Goal: Task Accomplishment & Management: Manage account settings

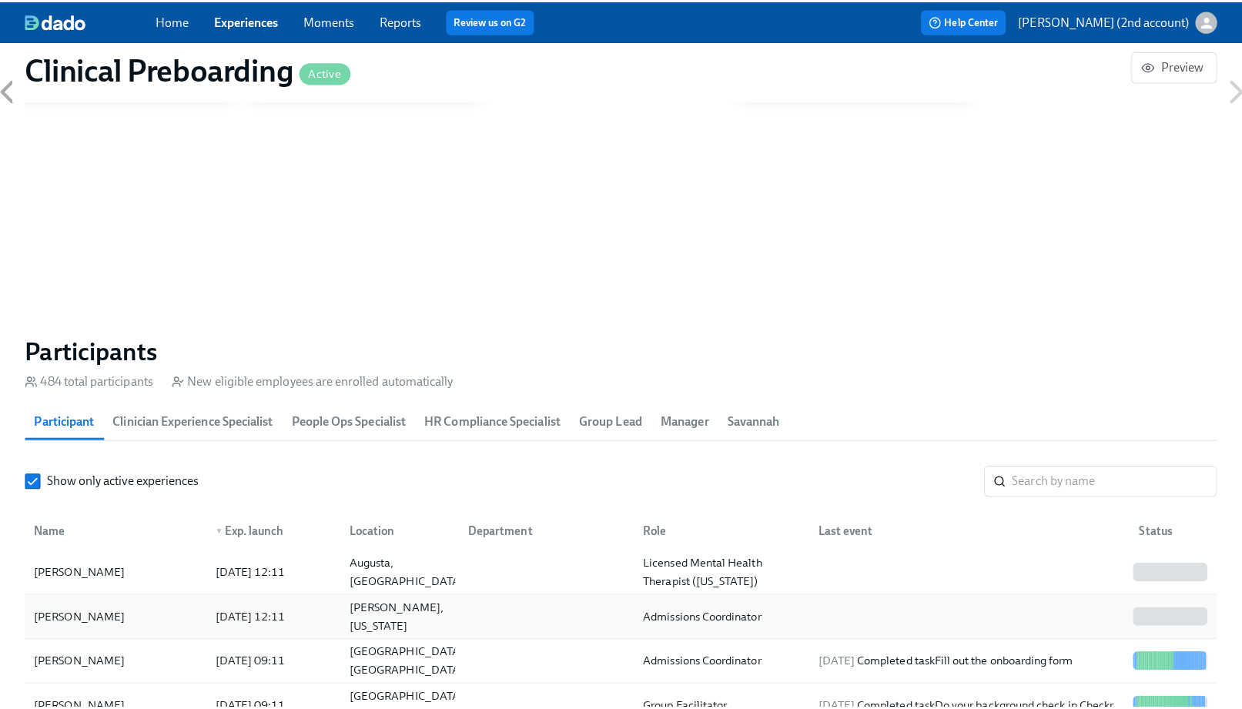
scroll to position [370, 0]
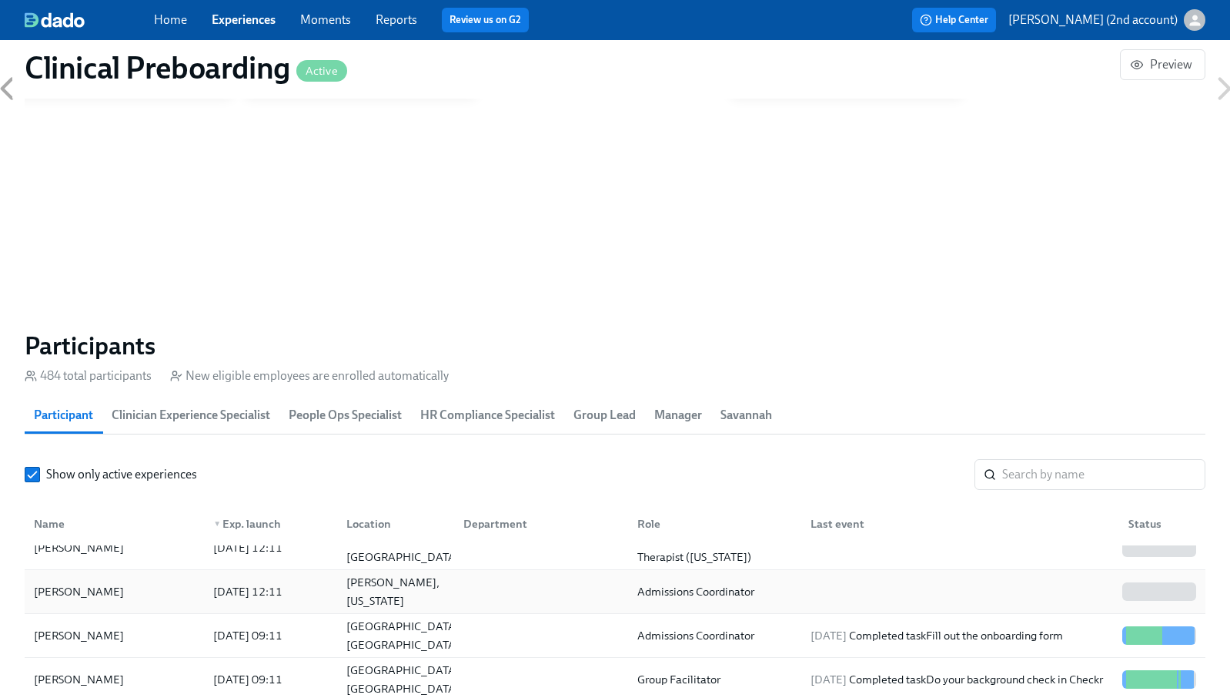
click at [333, 595] on div "[DATE] 12:11" at bounding box center [267, 591] width 133 height 31
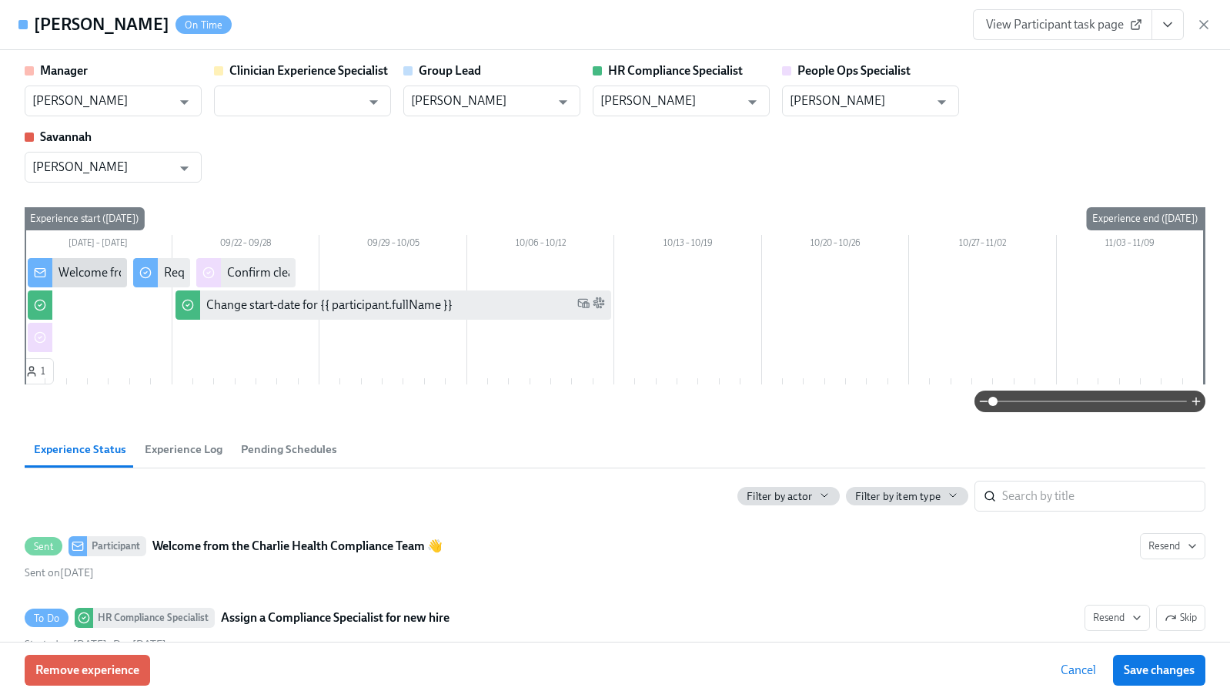
click at [214, 146] on div "Manager [PERSON_NAME] ​ Clinician Experience Specialist ​ Group Lead [PERSON_NA…" at bounding box center [615, 122] width 1181 height 120
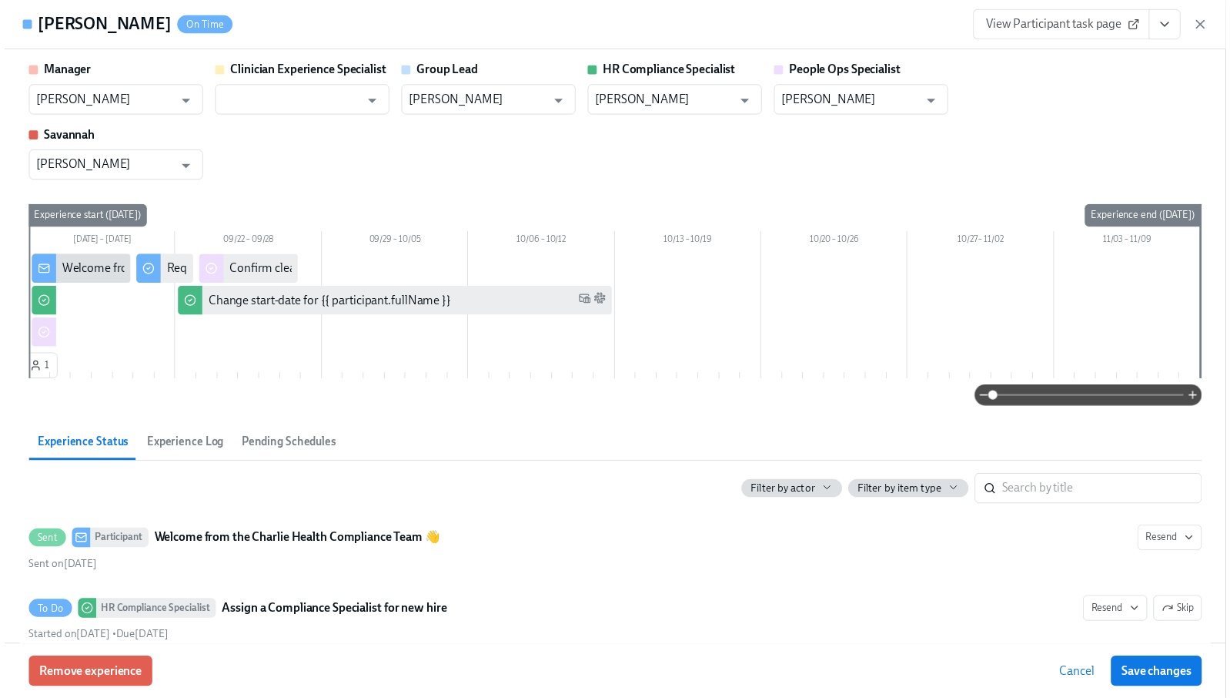
scroll to position [0, 18783]
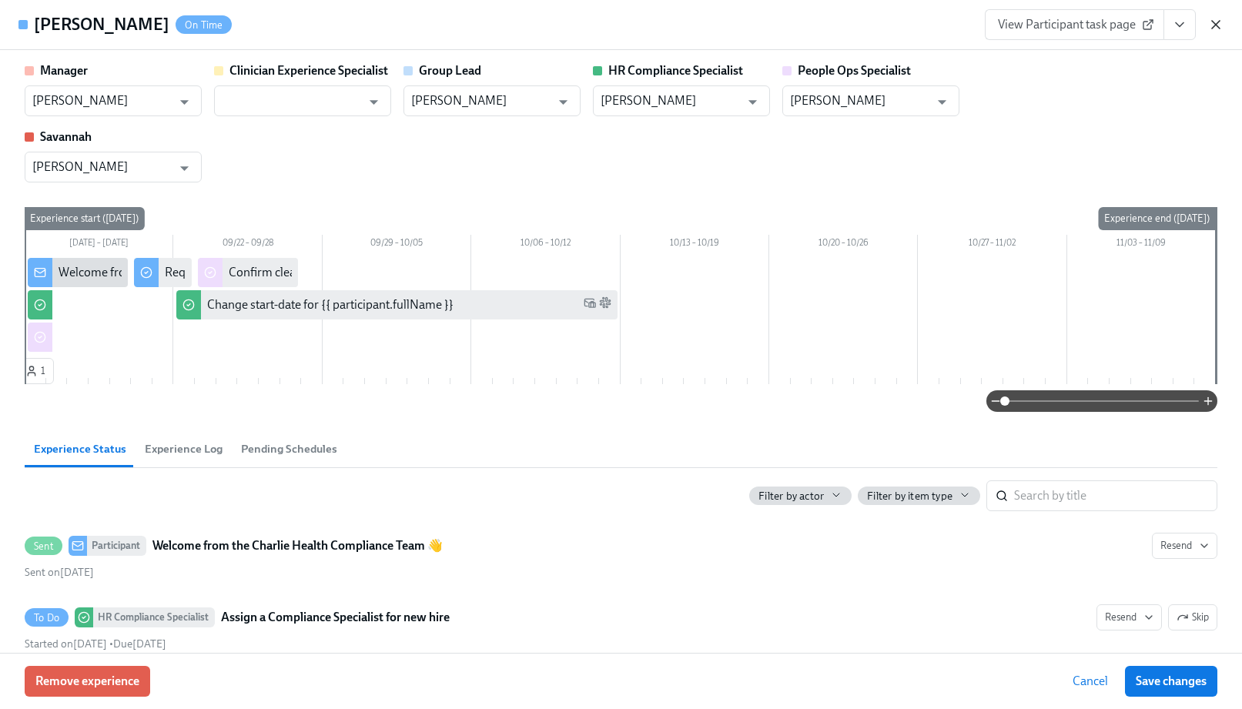
click at [1210, 24] on icon "button" at bounding box center [1215, 24] width 15 height 15
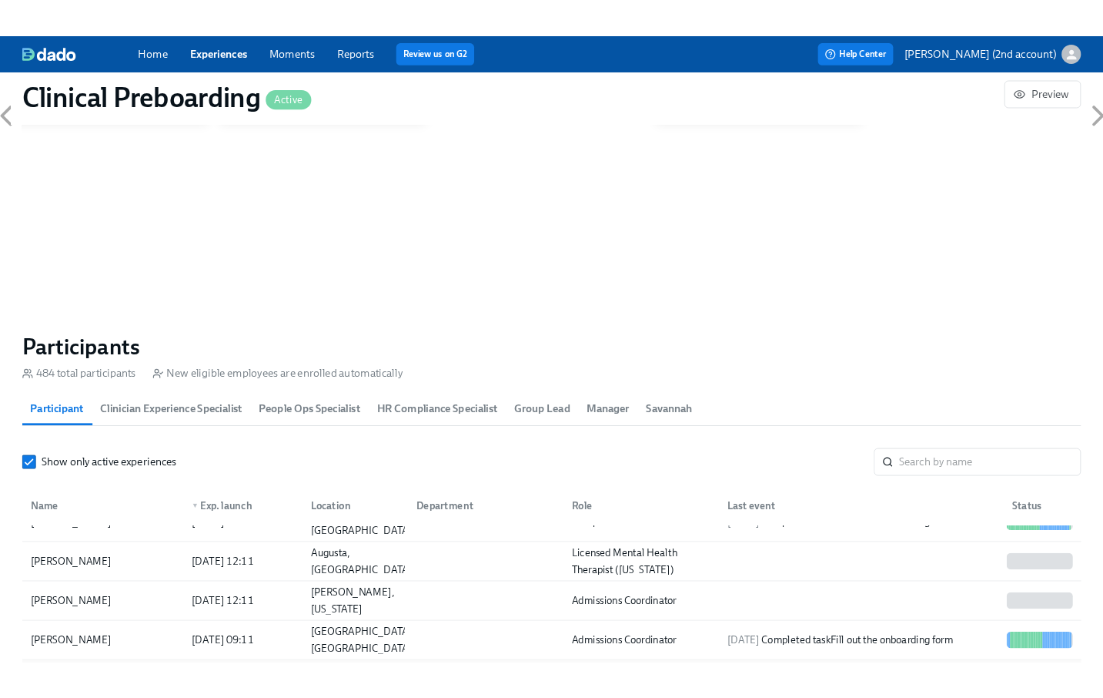
scroll to position [304, 0]
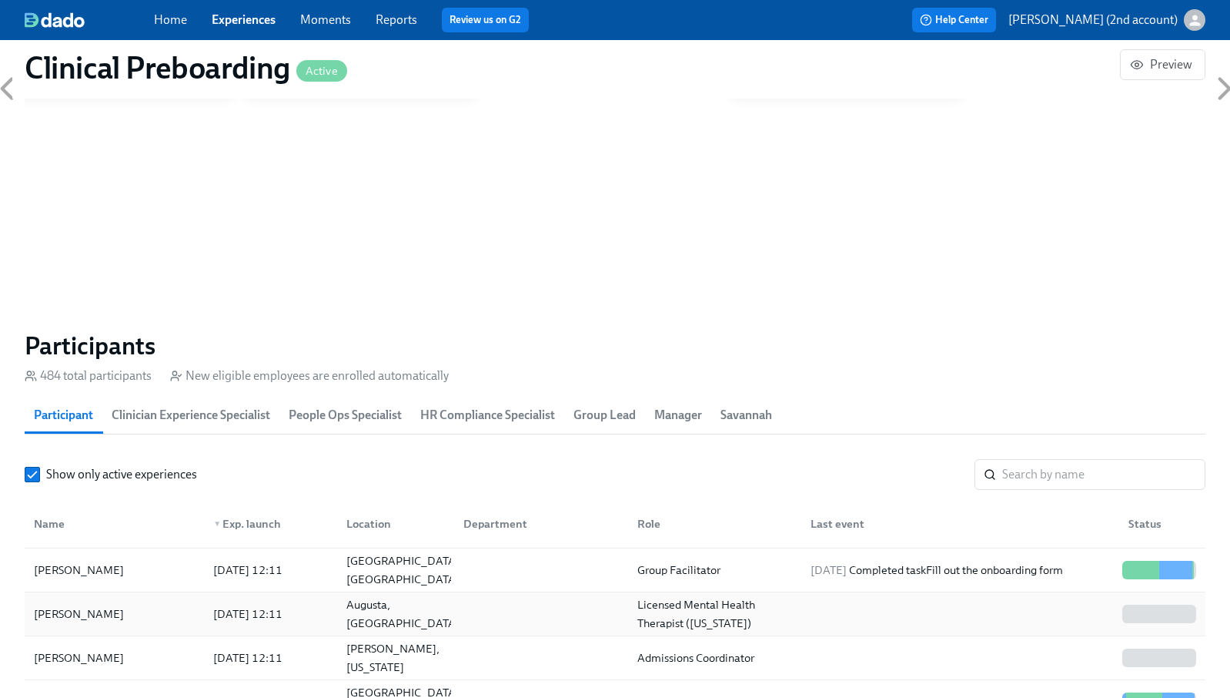
click at [197, 622] on div "[PERSON_NAME]" at bounding box center [114, 613] width 173 height 31
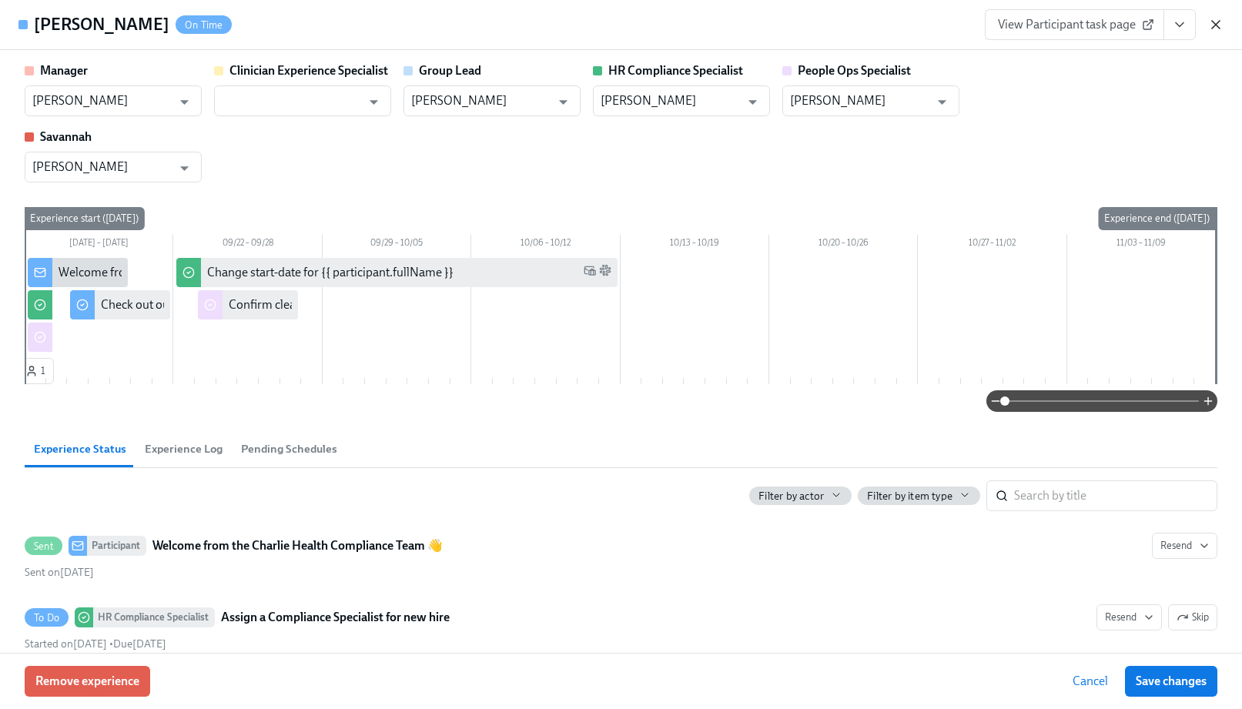
click at [1213, 22] on icon "button" at bounding box center [1216, 25] width 8 height 8
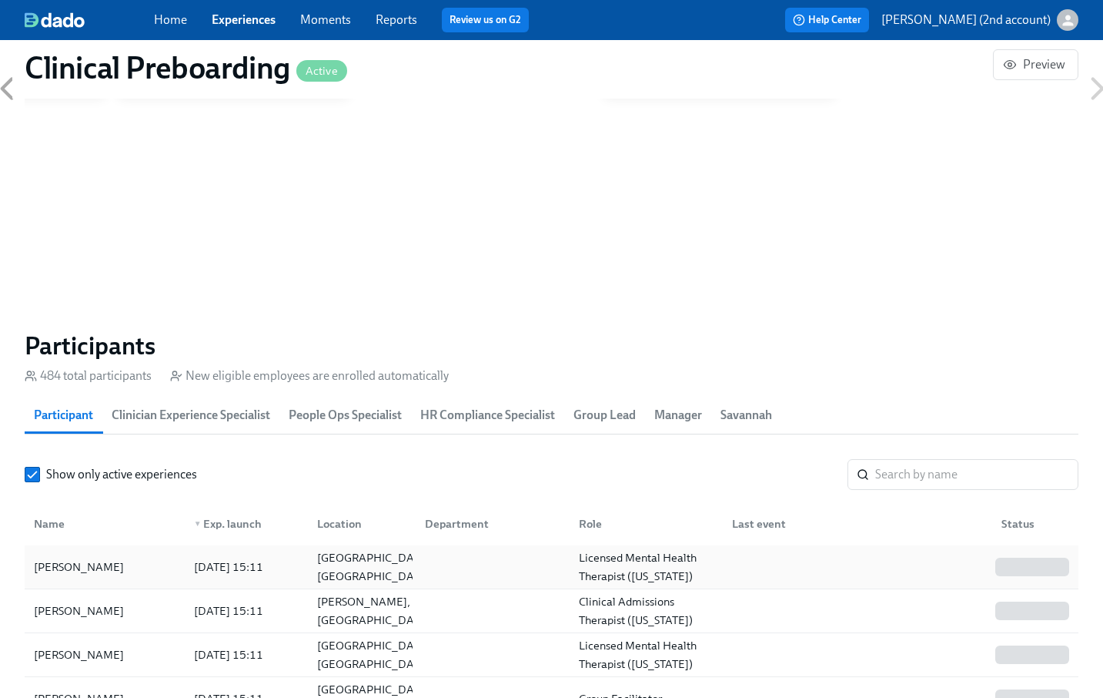
click at [146, 574] on div "[PERSON_NAME]" at bounding box center [105, 566] width 154 height 31
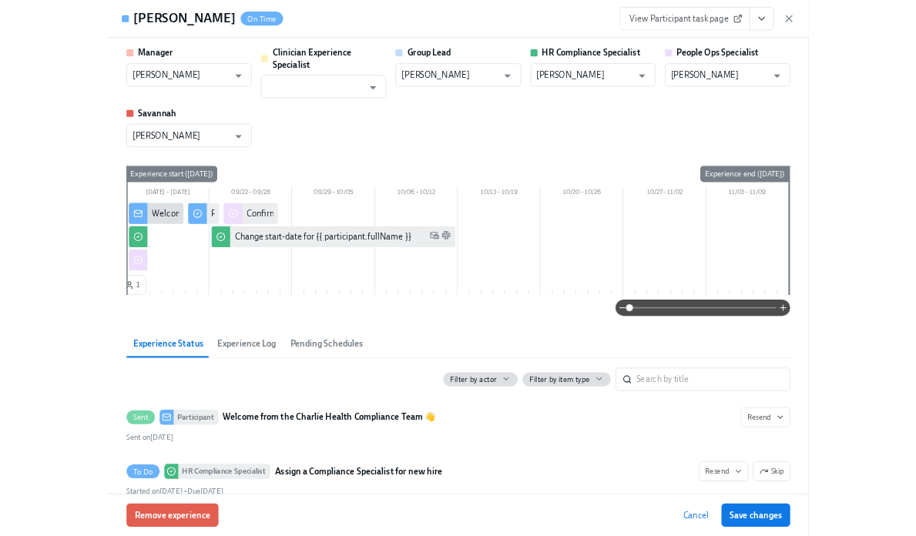
scroll to position [0, 18885]
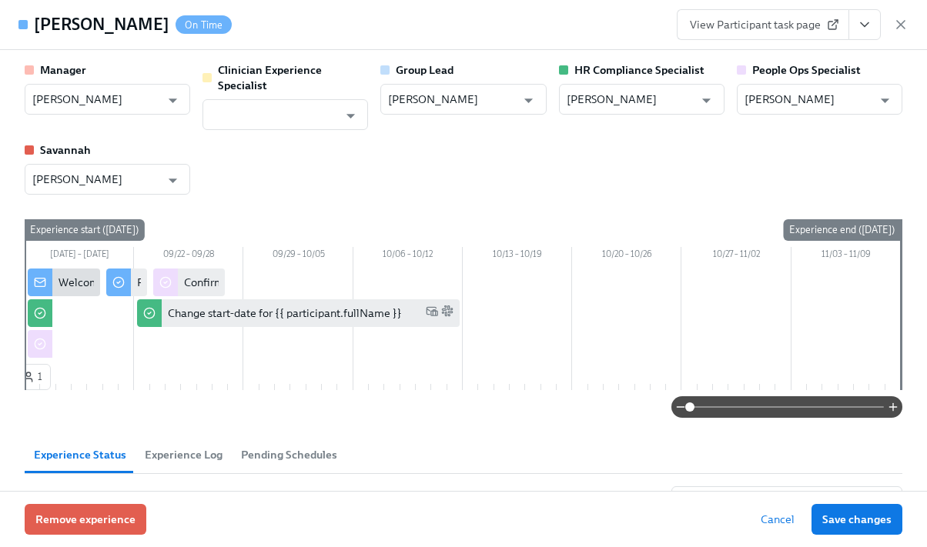
click at [911, 32] on div "[PERSON_NAME] On Time View Participant task page" at bounding box center [463, 25] width 927 height 50
click at [902, 25] on icon "button" at bounding box center [900, 24] width 15 height 15
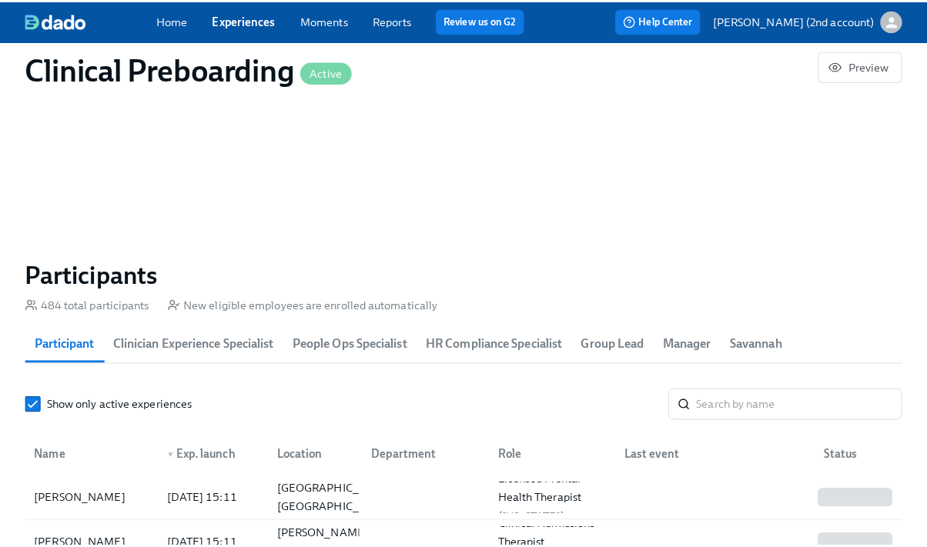
scroll to position [1719, 0]
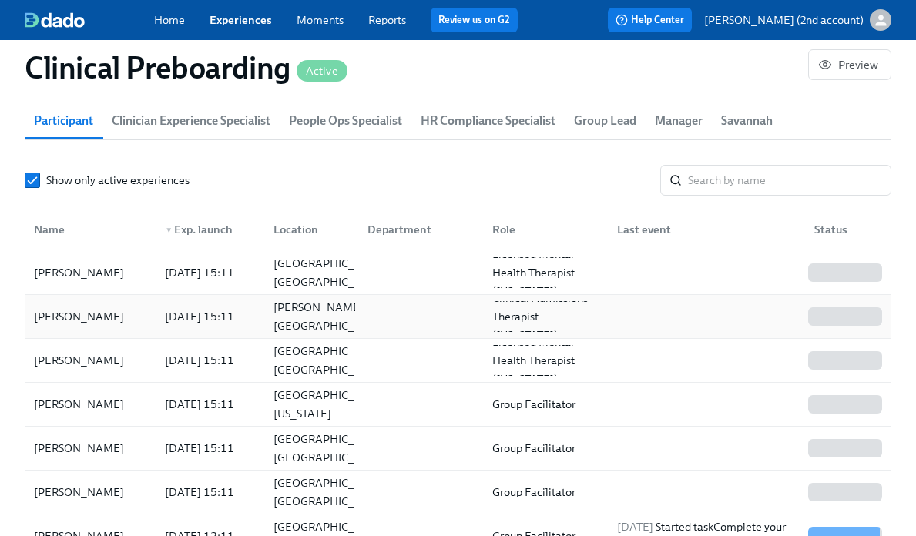
click at [89, 312] on div "[PERSON_NAME]" at bounding box center [79, 316] width 102 height 18
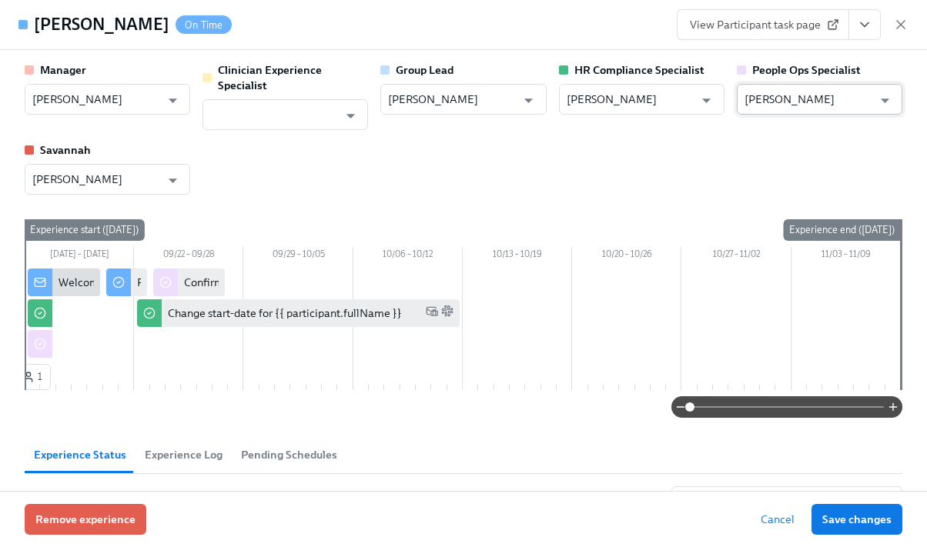
click at [804, 92] on input "[PERSON_NAME]" at bounding box center [809, 99] width 128 height 31
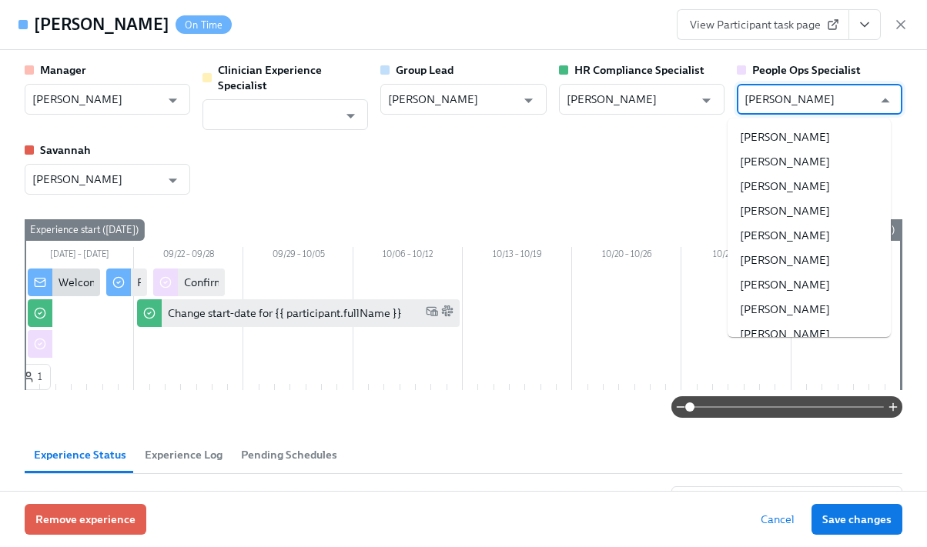
click at [804, 92] on input "[PERSON_NAME]" at bounding box center [809, 99] width 128 height 31
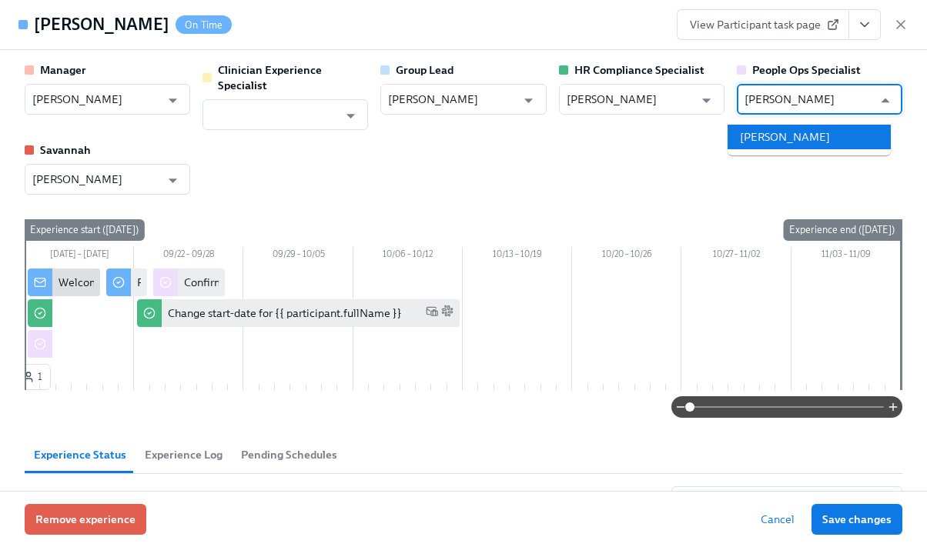
click at [812, 132] on li "[PERSON_NAME]" at bounding box center [809, 137] width 163 height 25
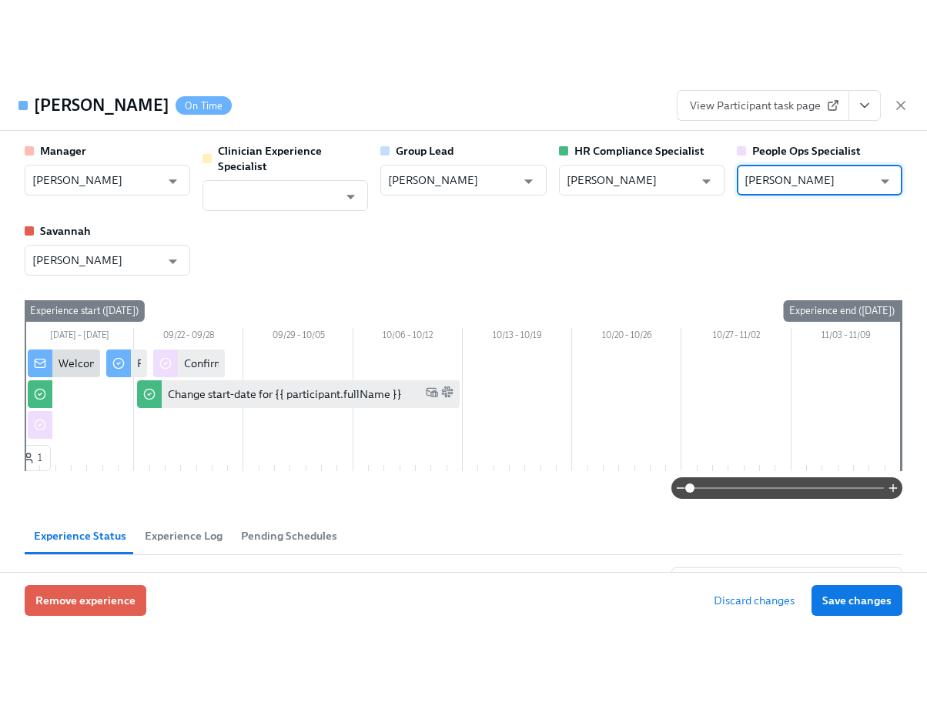
scroll to position [0, 18885]
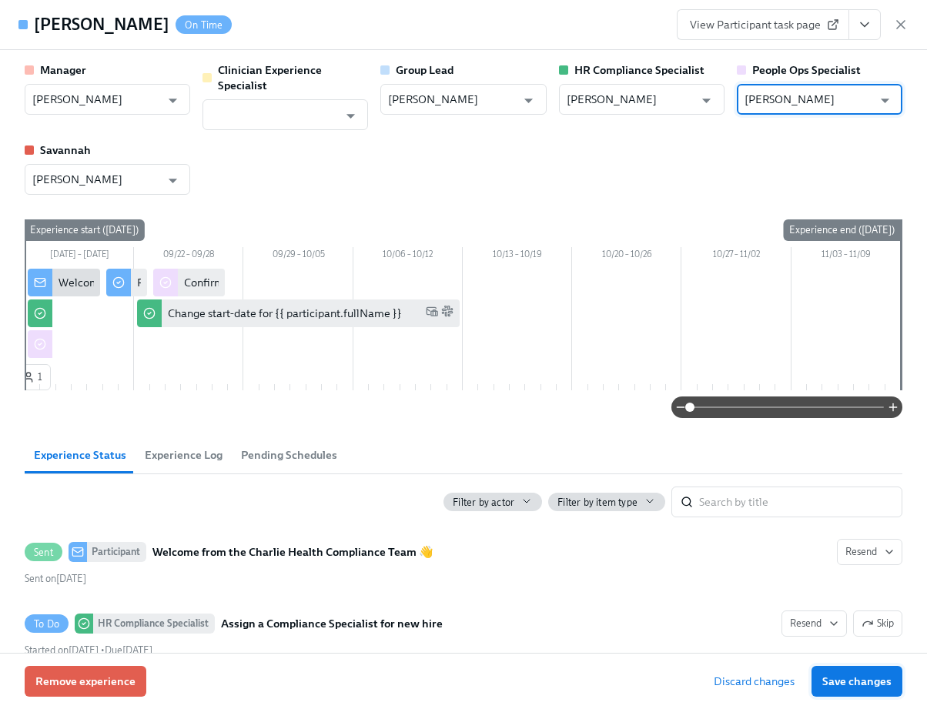
type input "[PERSON_NAME]"
click at [846, 675] on span "Save changes" at bounding box center [856, 681] width 69 height 15
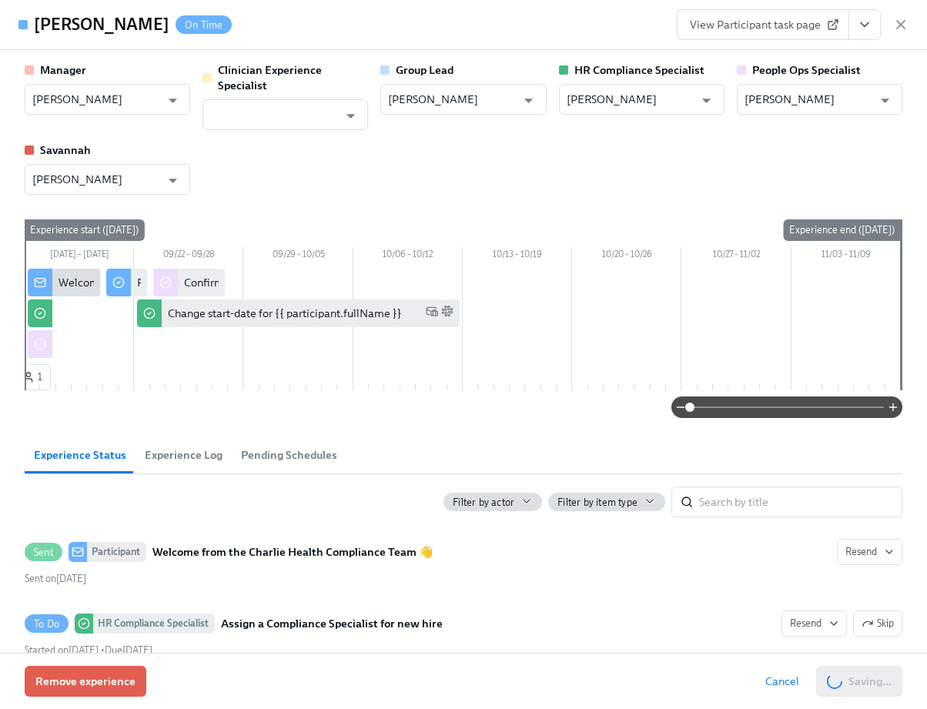
type input "[PERSON_NAME]"
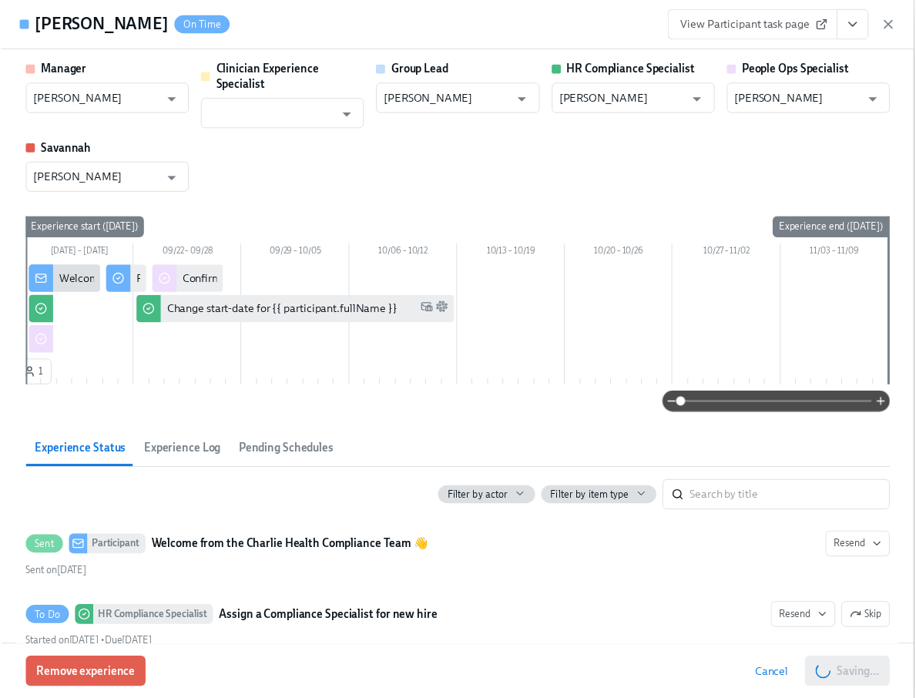
scroll to position [0, 19073]
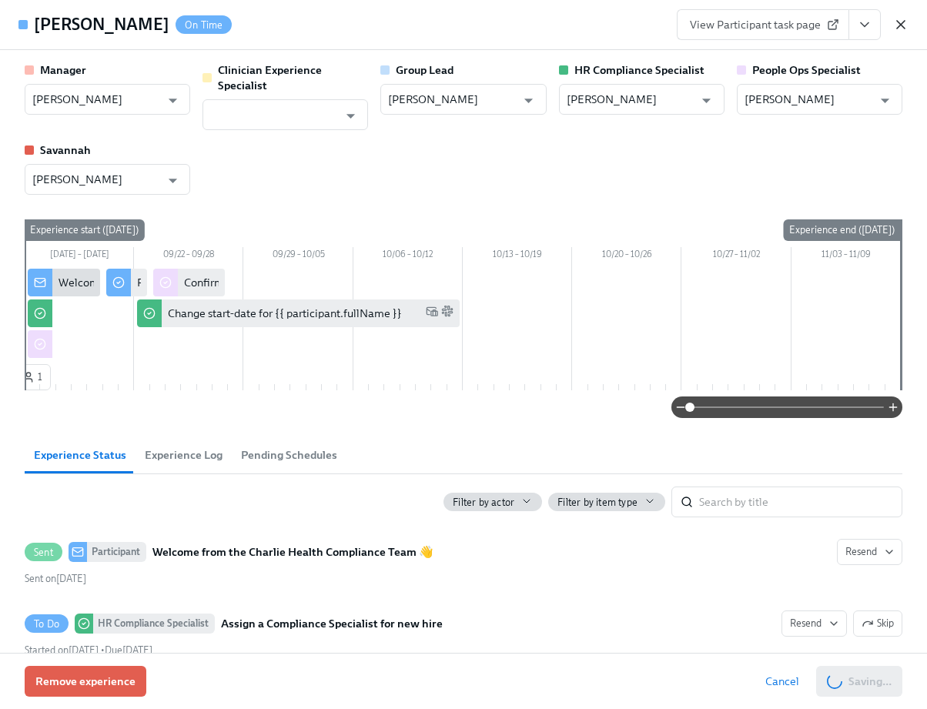
click at [899, 24] on icon "button" at bounding box center [900, 24] width 15 height 15
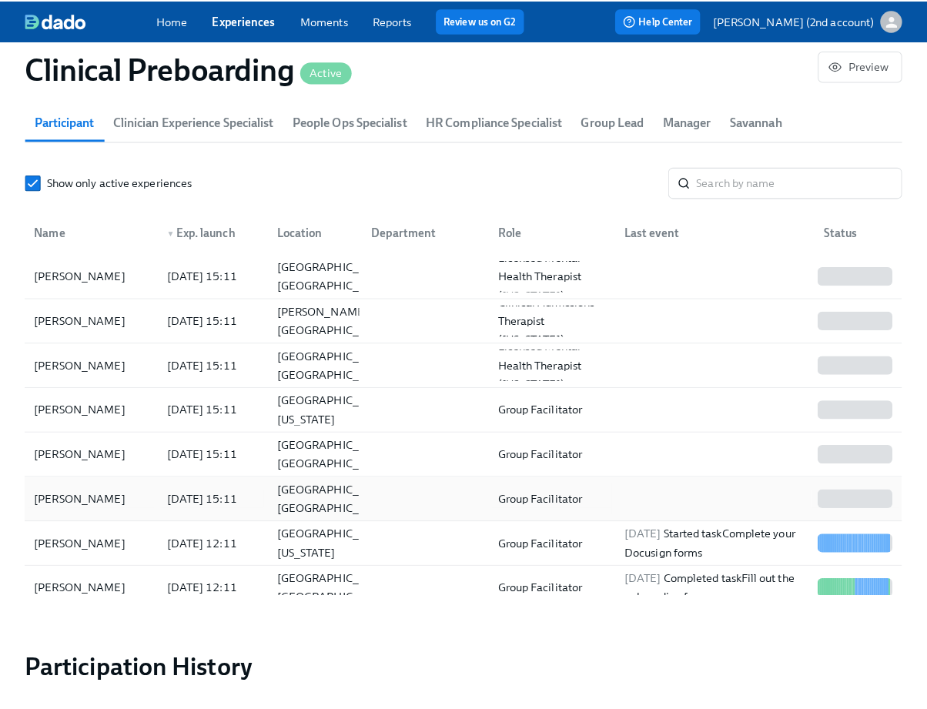
scroll to position [0, 19062]
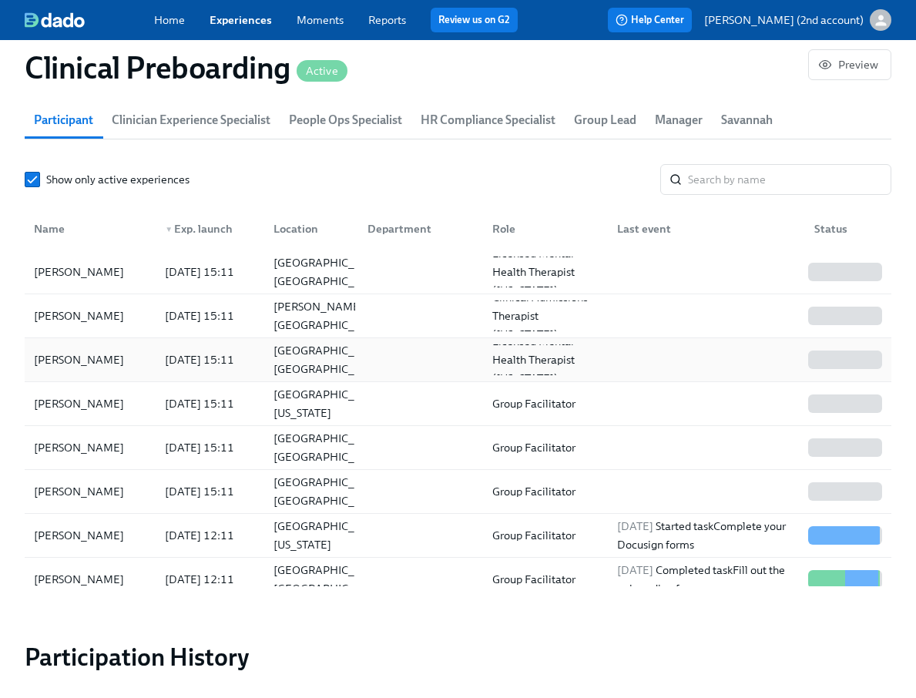
click at [161, 359] on div "[DATE] 15:11" at bounding box center [200, 359] width 82 height 18
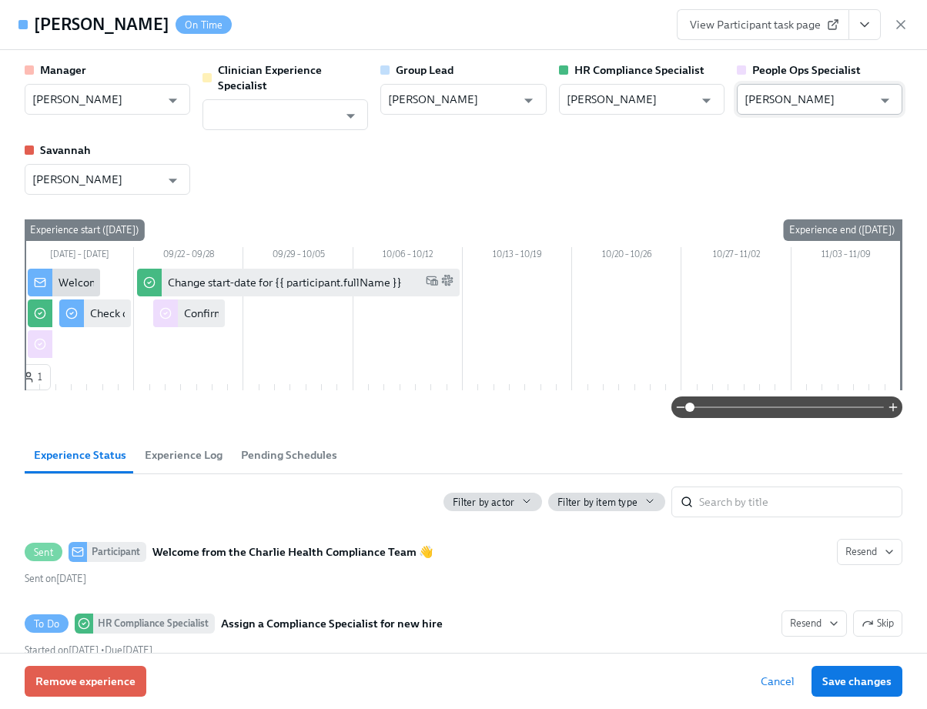
click at [788, 88] on input "[PERSON_NAME]" at bounding box center [809, 99] width 128 height 31
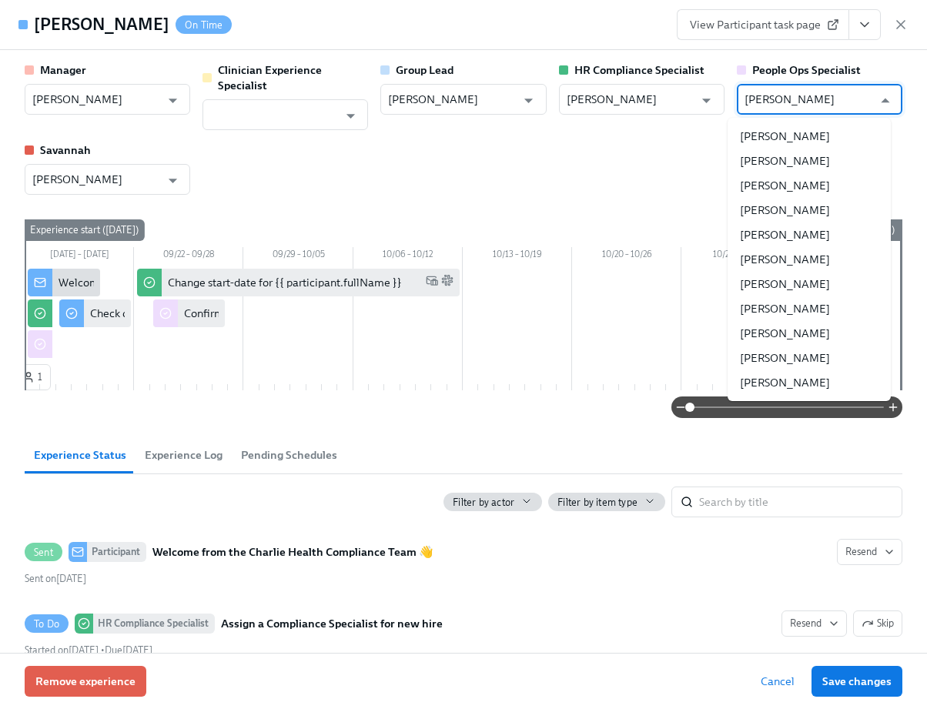
click at [788, 88] on input "[PERSON_NAME]" at bounding box center [809, 99] width 128 height 31
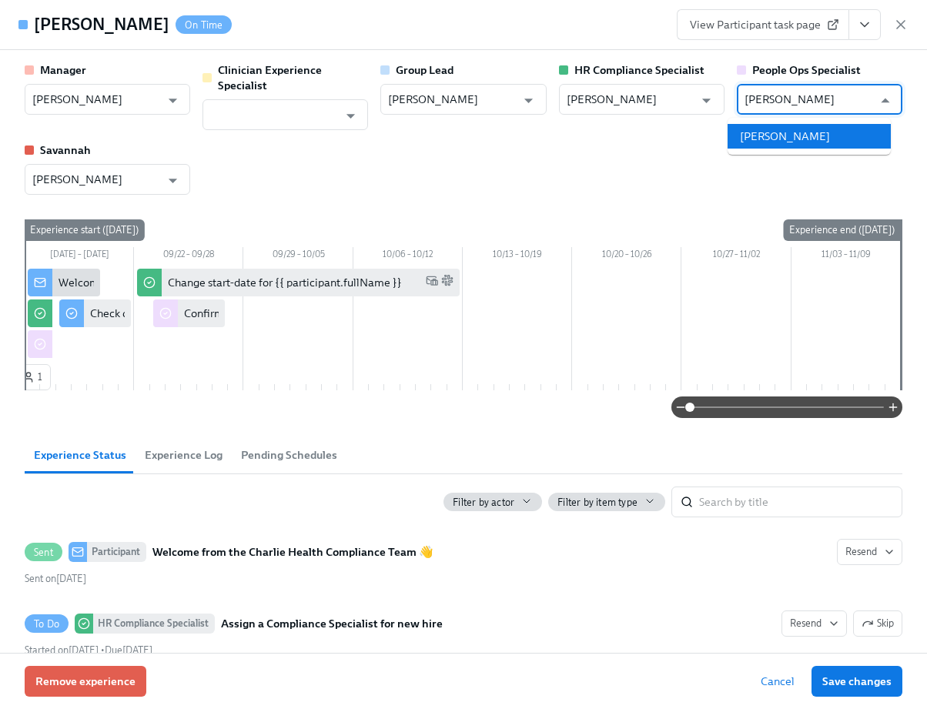
click at [839, 129] on li "[PERSON_NAME]" at bounding box center [809, 136] width 163 height 25
type input "[PERSON_NAME]"
drag, startPoint x: 862, startPoint y: 683, endPoint x: 875, endPoint y: 27, distance: 656.1
click at [862, 683] on span "Save changes" at bounding box center [856, 681] width 69 height 15
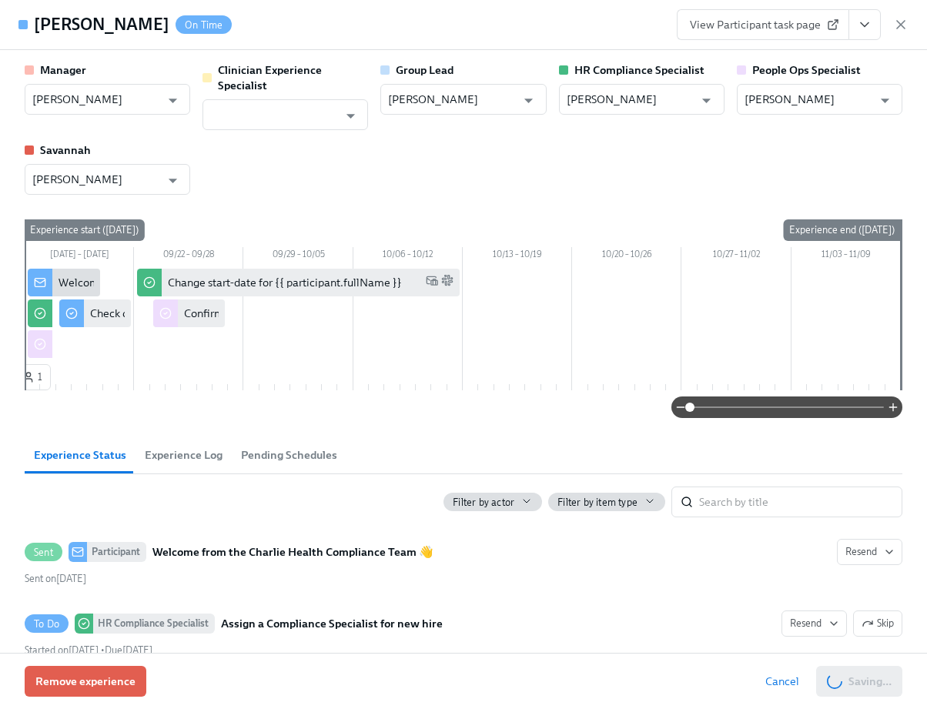
type input "[PERSON_NAME]"
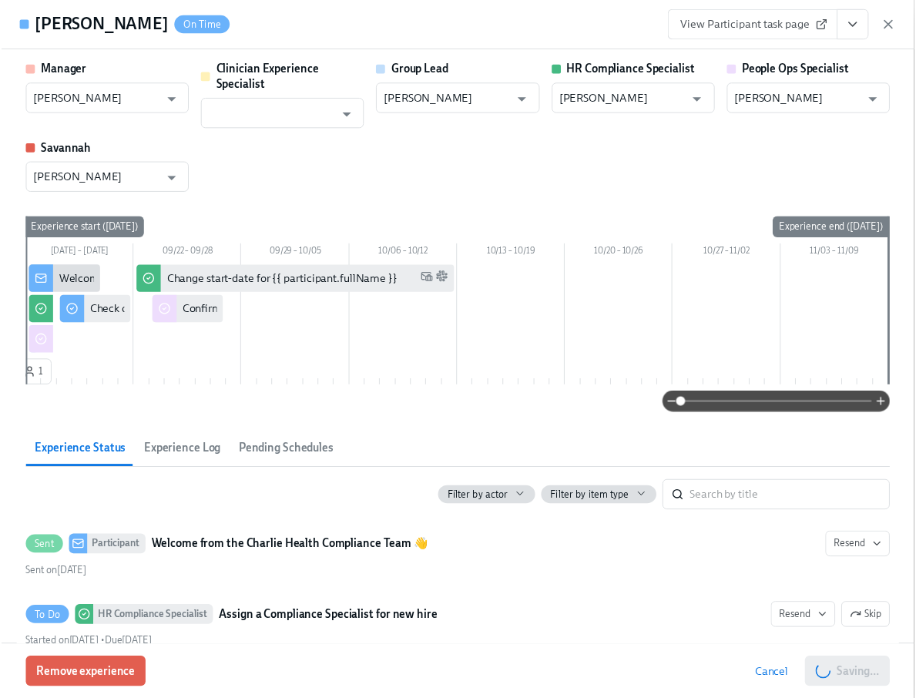
scroll to position [0, 19073]
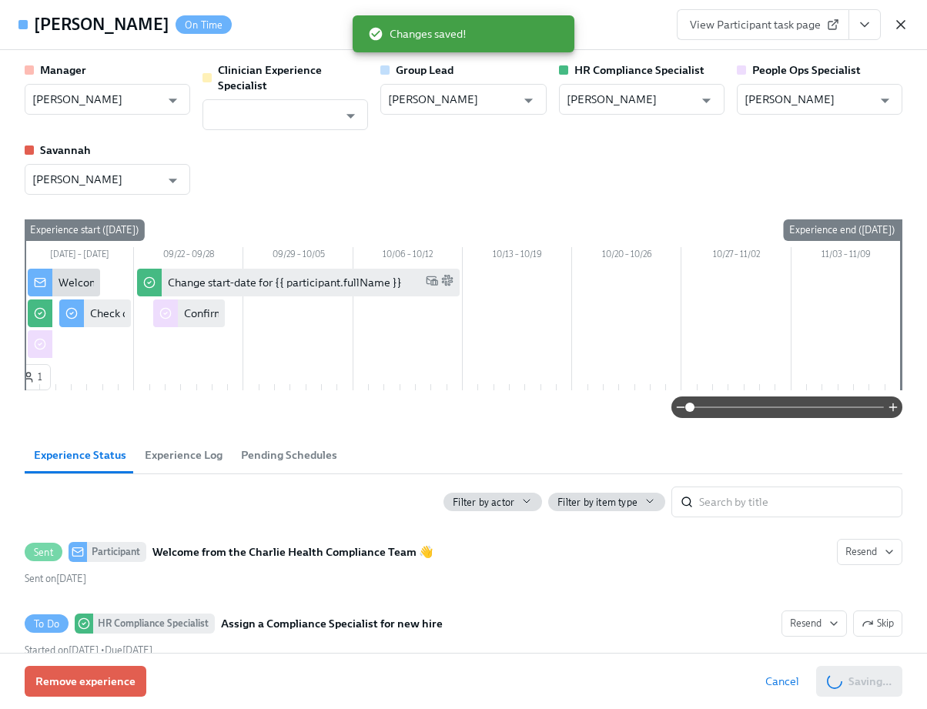
click at [902, 30] on icon "button" at bounding box center [900, 24] width 15 height 15
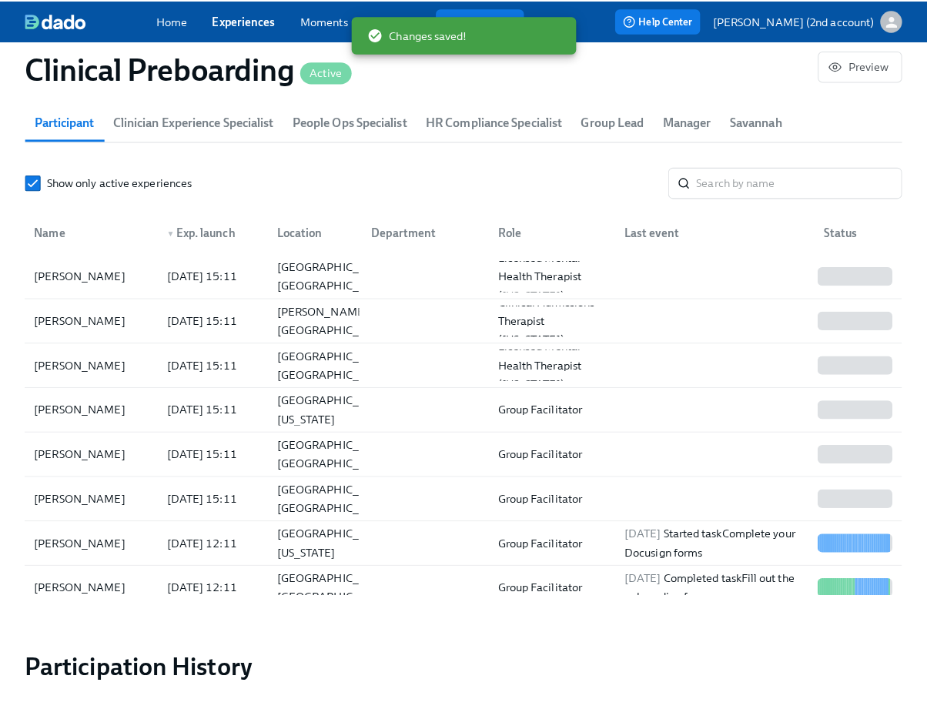
scroll to position [0, 19062]
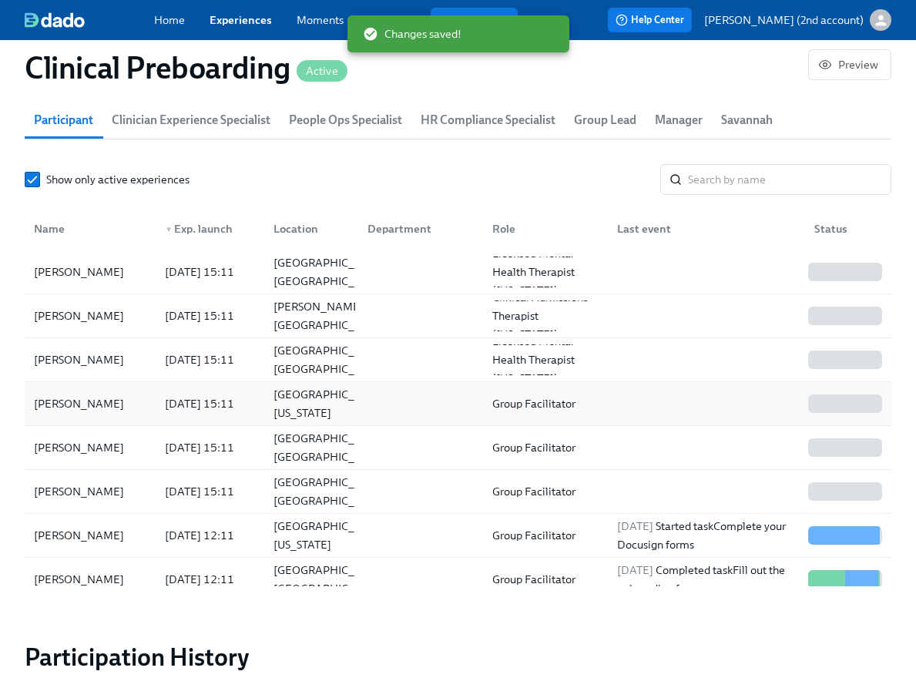
click at [75, 399] on div "[PERSON_NAME]" at bounding box center [79, 403] width 102 height 18
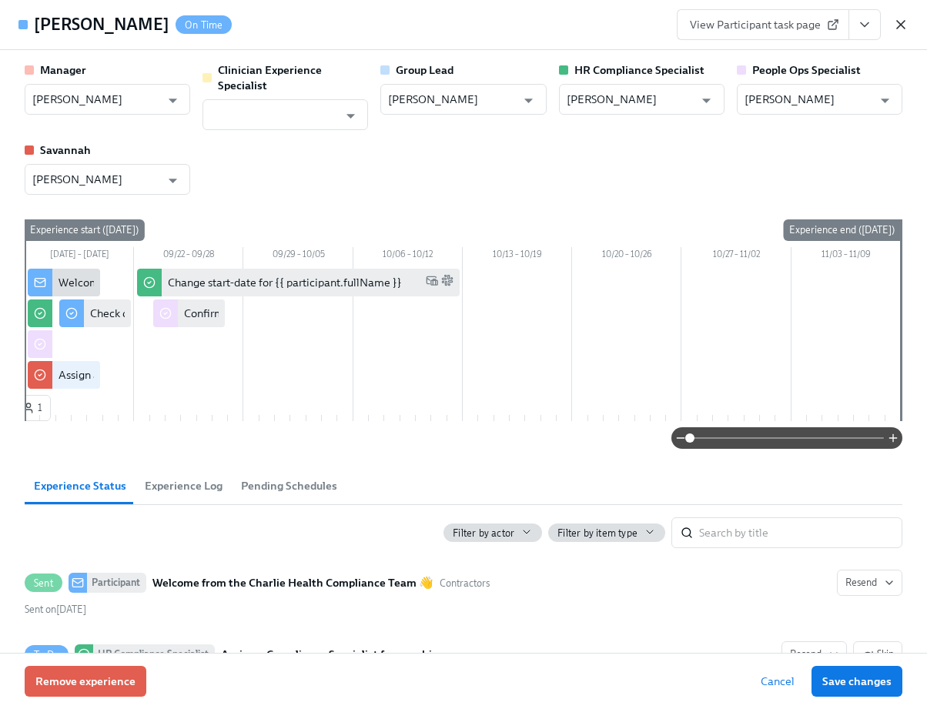
click at [897, 27] on icon "button" at bounding box center [901, 25] width 8 height 8
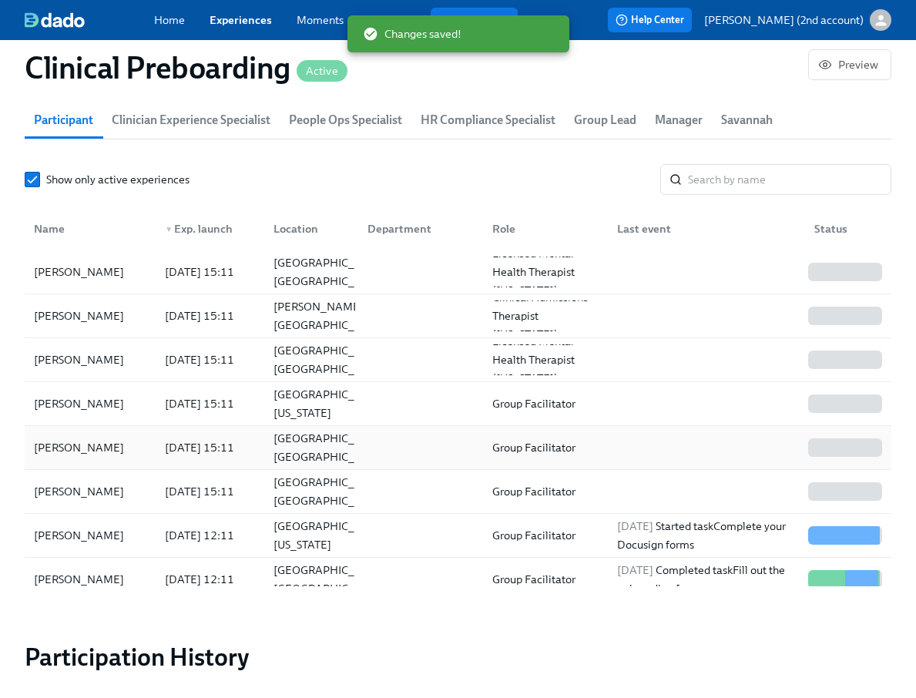
click at [152, 436] on div "[DATE] 15:11" at bounding box center [206, 447] width 109 height 31
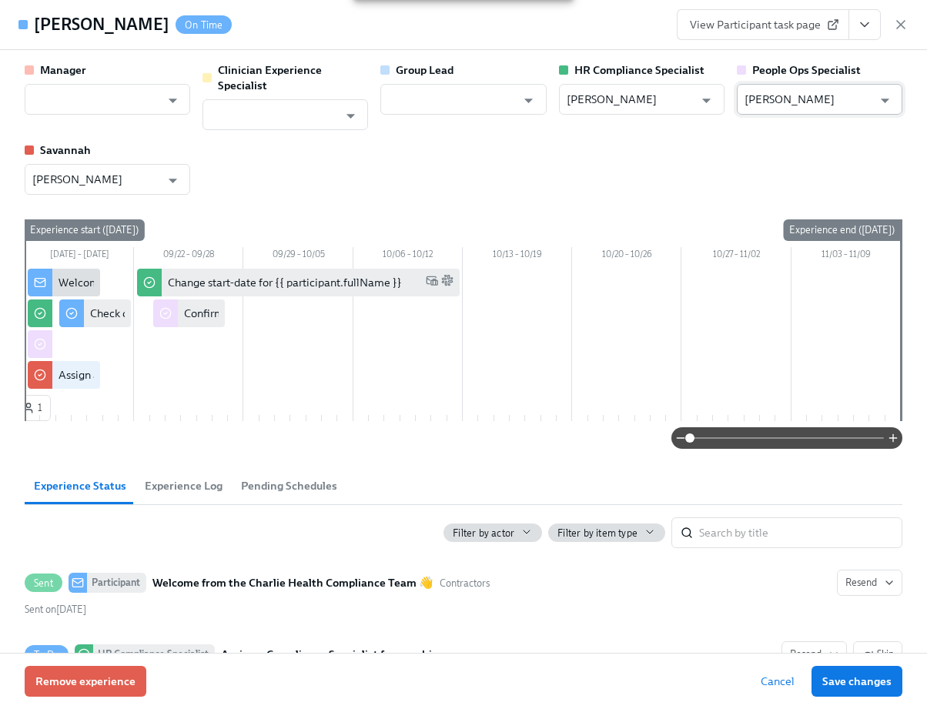
click at [785, 111] on input "[PERSON_NAME]" at bounding box center [809, 99] width 128 height 31
click at [785, 105] on input "[PERSON_NAME]" at bounding box center [809, 99] width 128 height 31
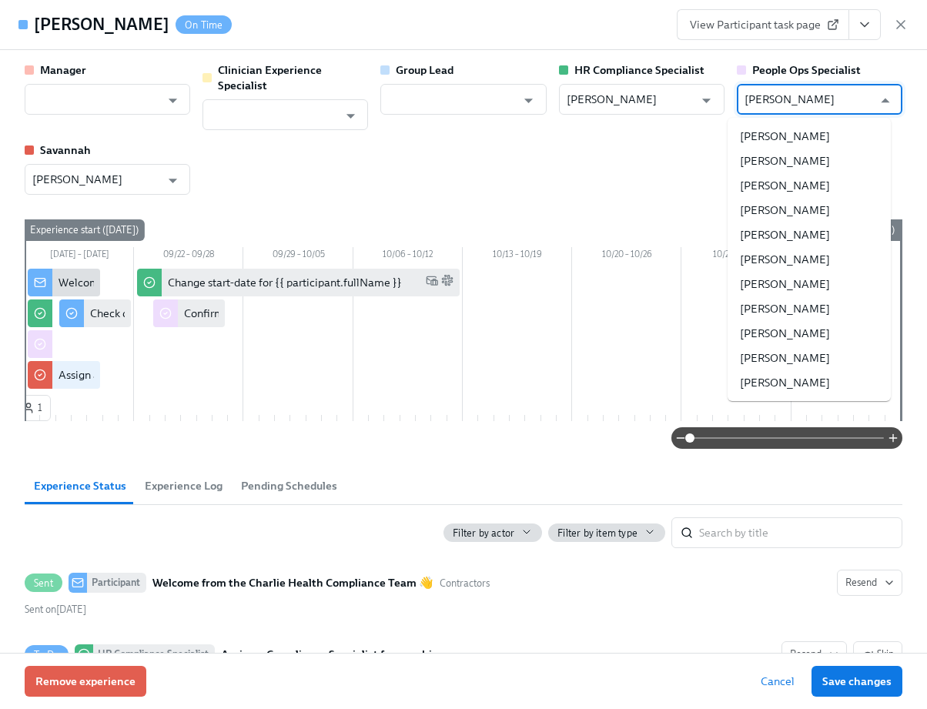
click at [785, 105] on input "[PERSON_NAME]" at bounding box center [809, 99] width 128 height 31
drag, startPoint x: 764, startPoint y: 105, endPoint x: 659, endPoint y: 105, distance: 104.7
click at [659, 105] on div "Manager ​ Clinician Experience Specialist ​ Group Lead ​ HR Compliance Speciali…" at bounding box center [464, 128] width 878 height 132
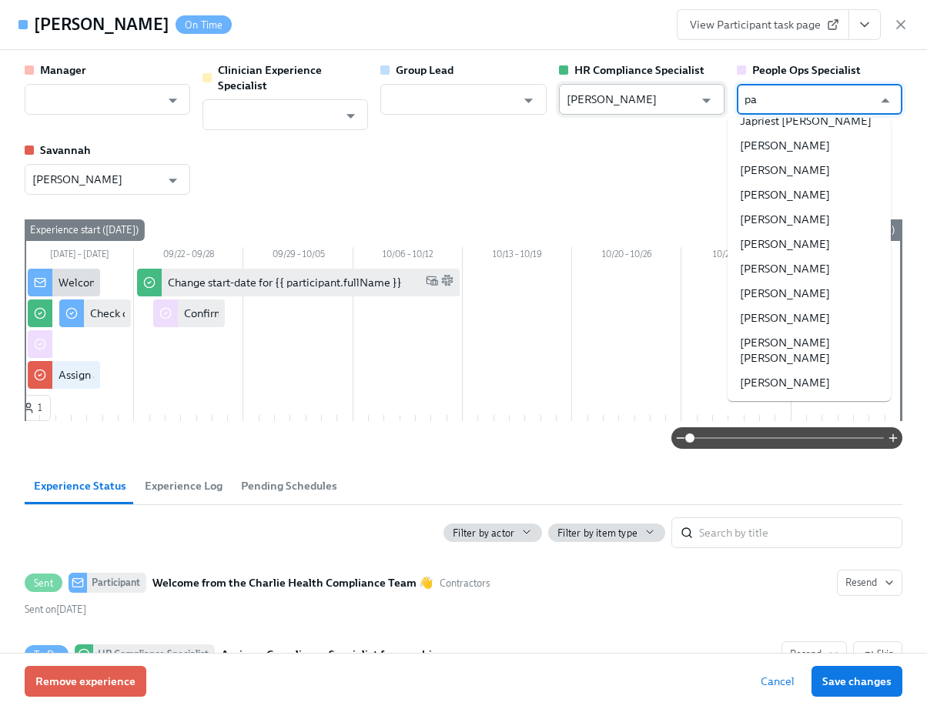
scroll to position [0, 0]
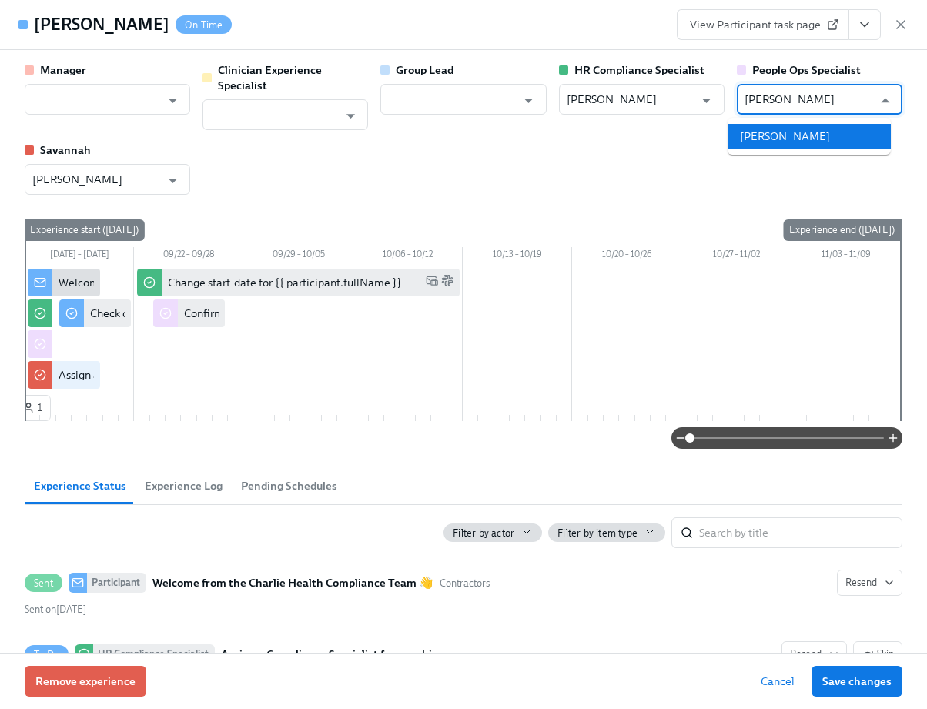
click at [779, 132] on li "[PERSON_NAME]" at bounding box center [809, 136] width 163 height 25
type input "[PERSON_NAME]"
click at [850, 685] on span "Save changes" at bounding box center [856, 681] width 69 height 15
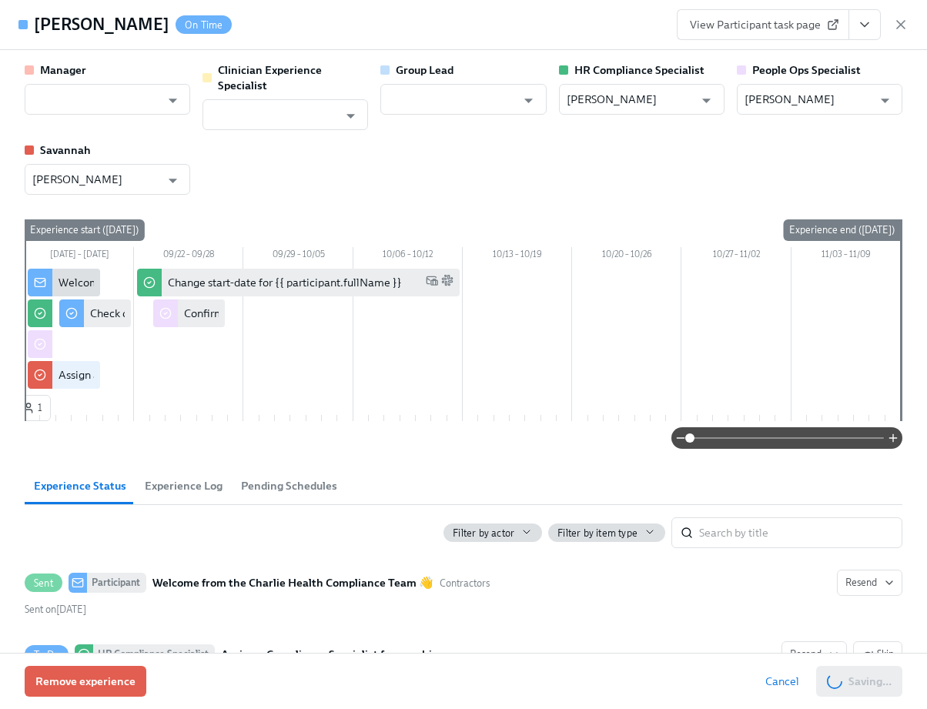
type input "[PERSON_NAME]"
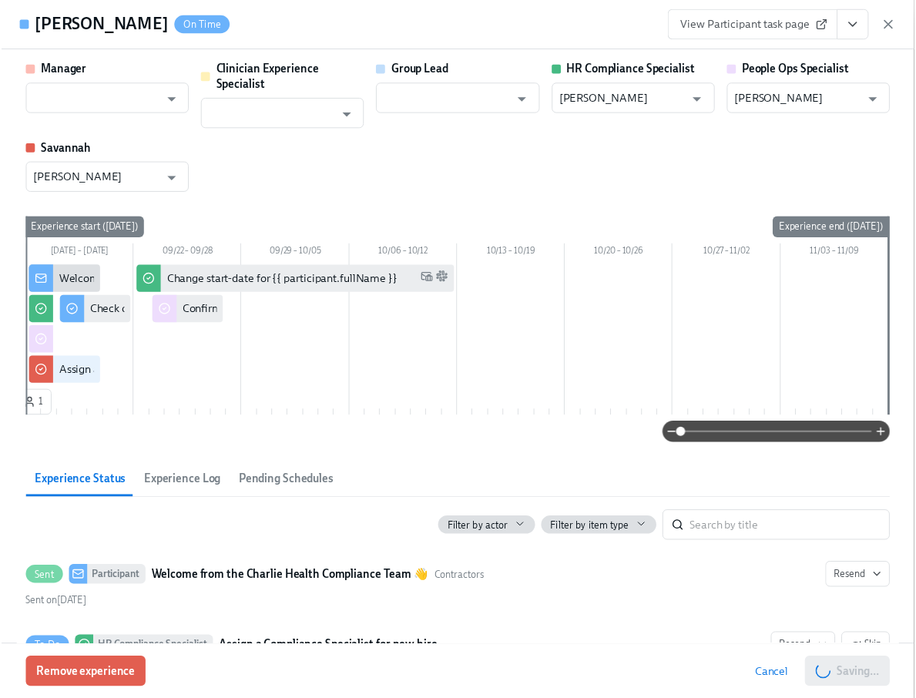
scroll to position [0, 19073]
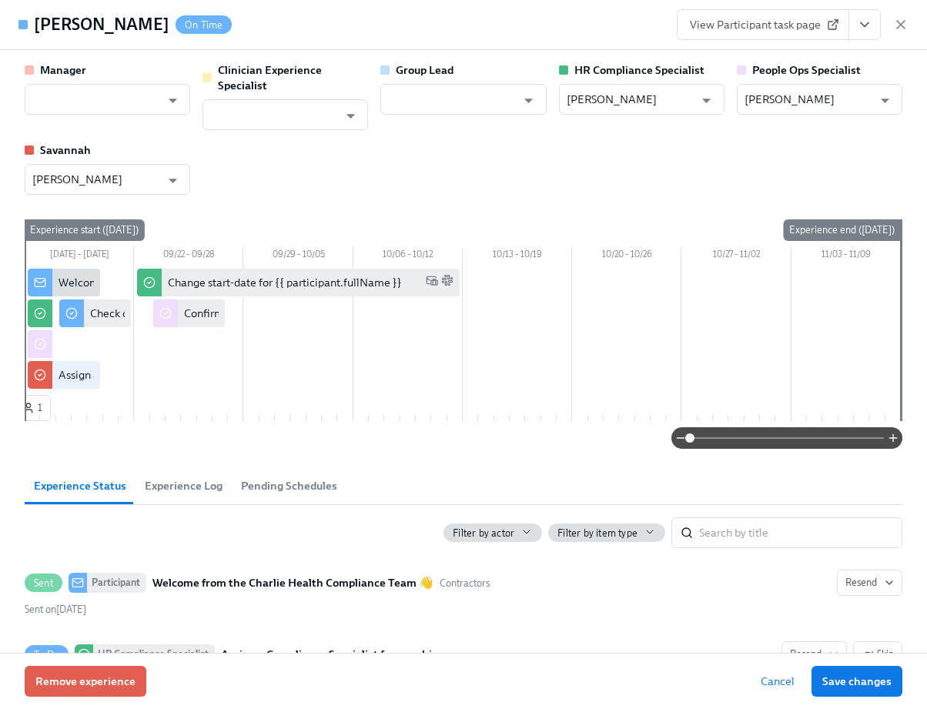
click at [905, 26] on icon "button" at bounding box center [900, 24] width 15 height 15
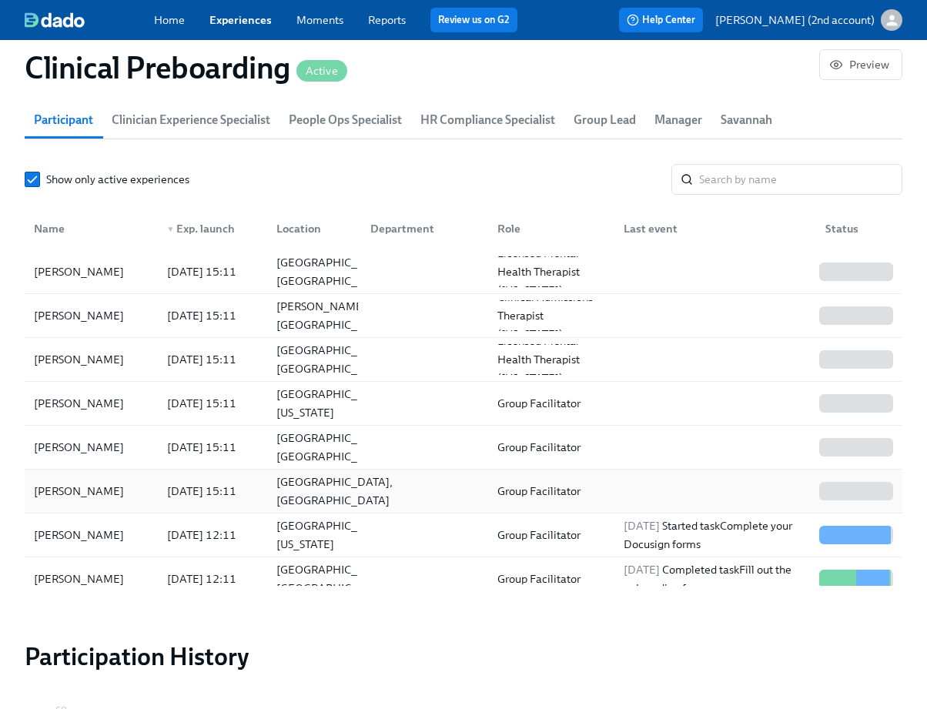
scroll to position [0, 19062]
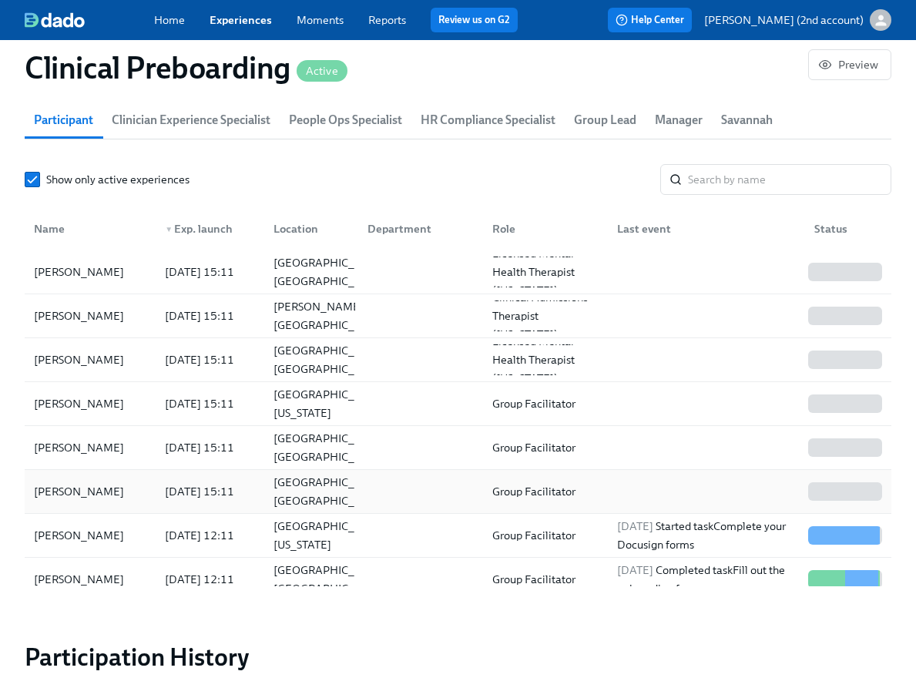
click at [129, 504] on div "[PERSON_NAME]" at bounding box center [90, 491] width 125 height 31
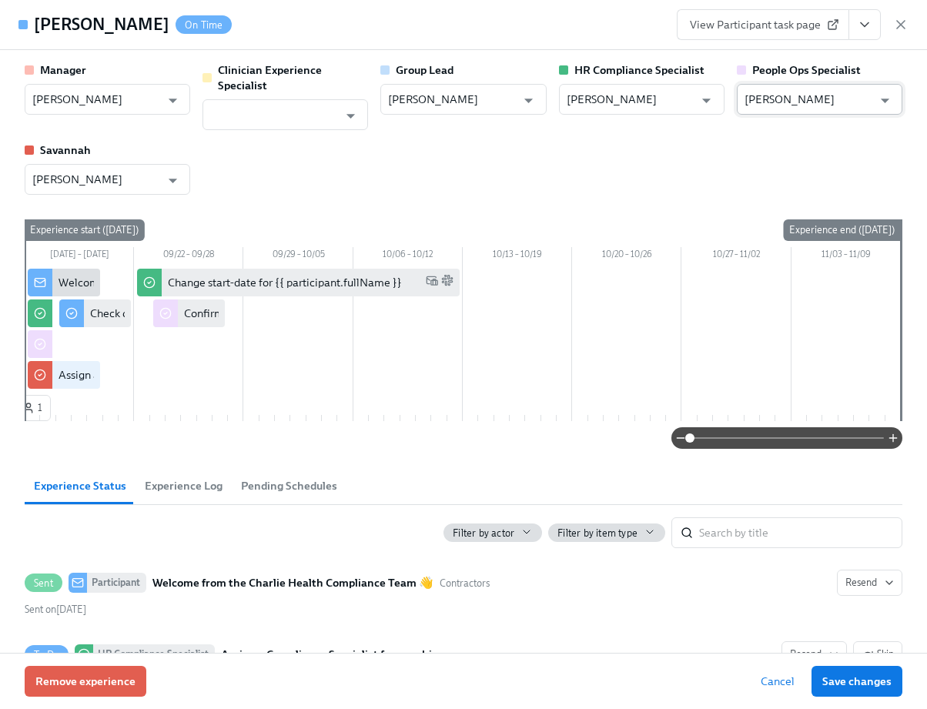
click at [799, 105] on input "[PERSON_NAME]" at bounding box center [809, 99] width 128 height 31
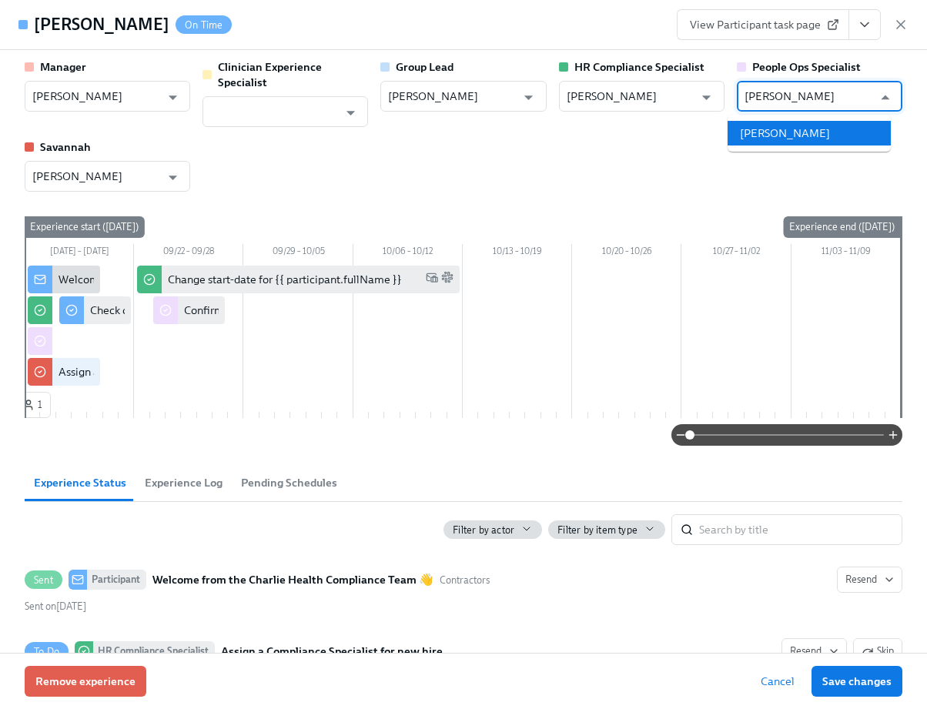
click at [831, 123] on li "[PERSON_NAME]" at bounding box center [809, 133] width 163 height 25
type input "[PERSON_NAME]"
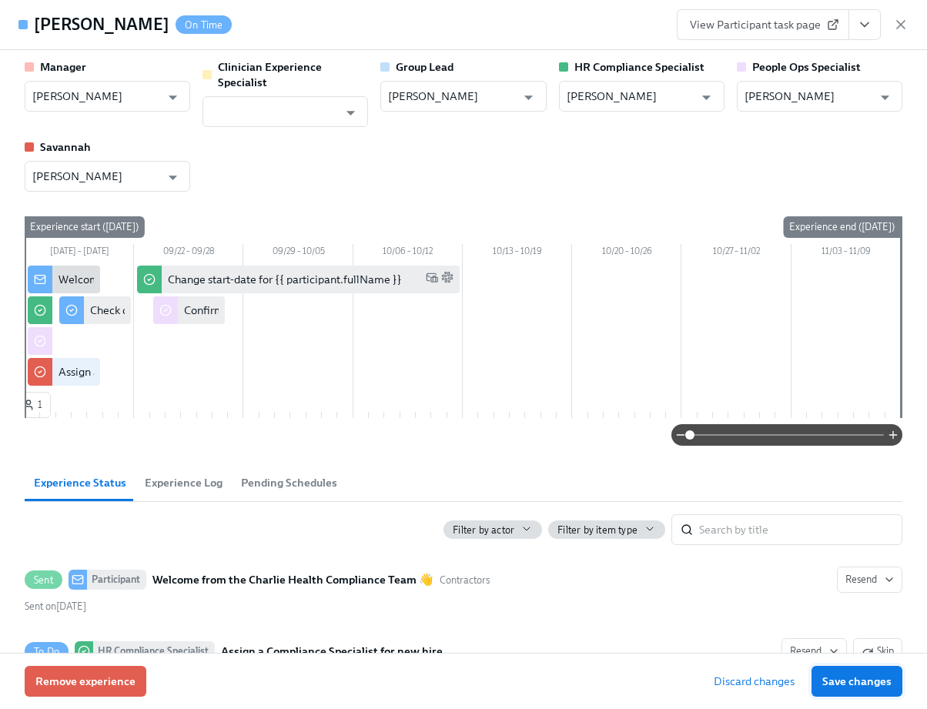
click at [849, 674] on span "Save changes" at bounding box center [856, 681] width 69 height 15
type input "[PERSON_NAME]"
click at [899, 24] on icon "button" at bounding box center [900, 24] width 15 height 15
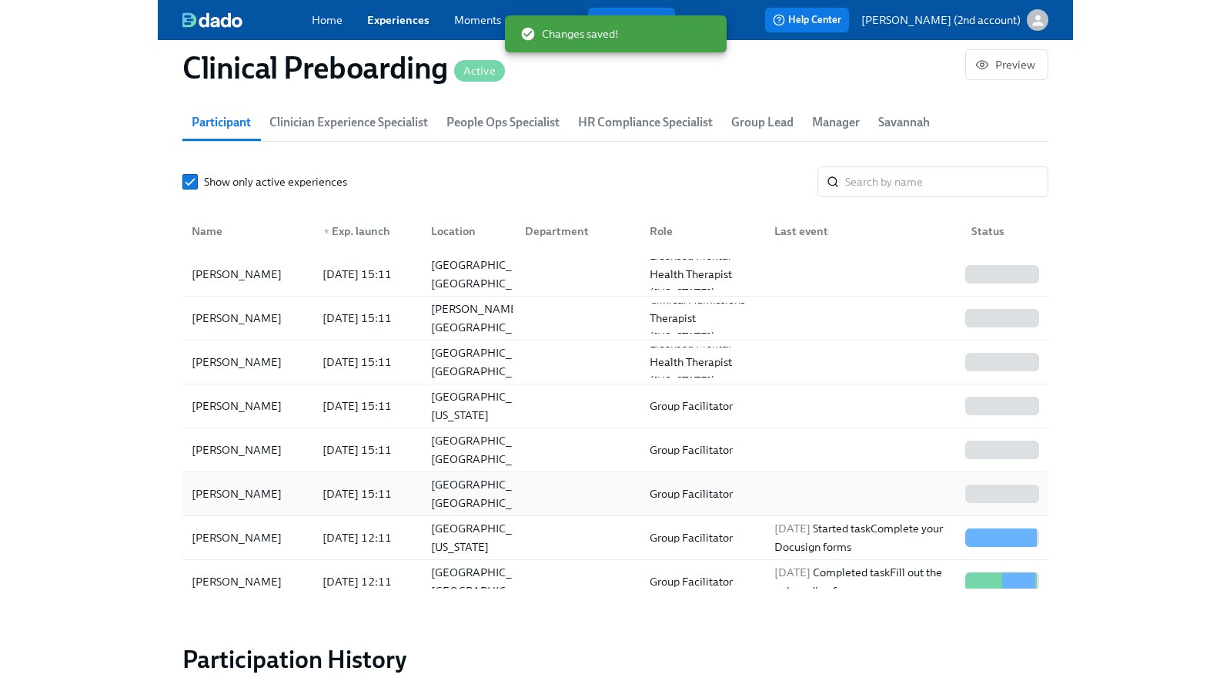
scroll to position [1717, 0]
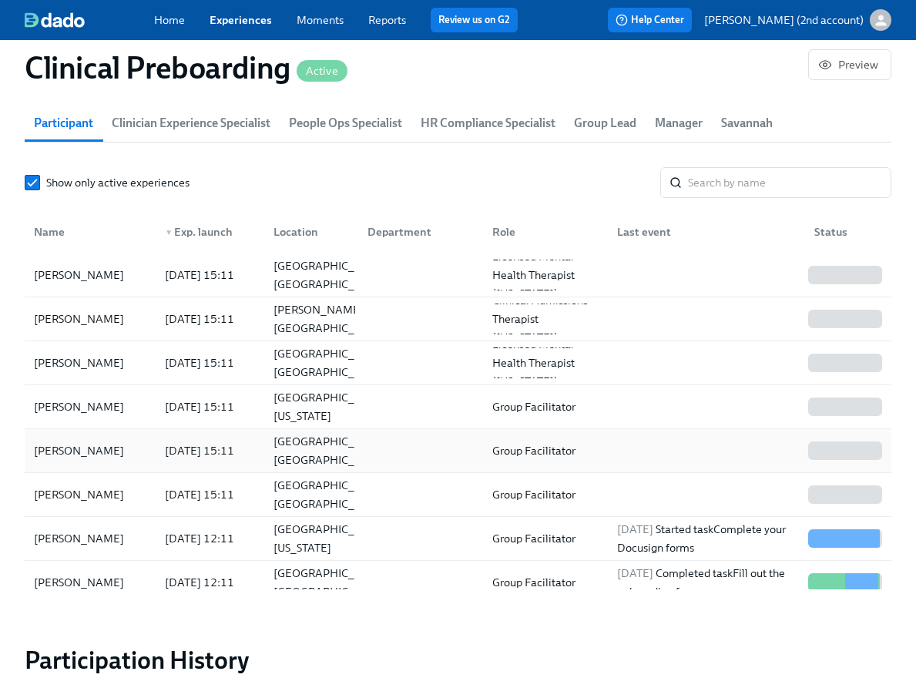
click at [105, 459] on div "[PERSON_NAME]" at bounding box center [79, 450] width 102 height 18
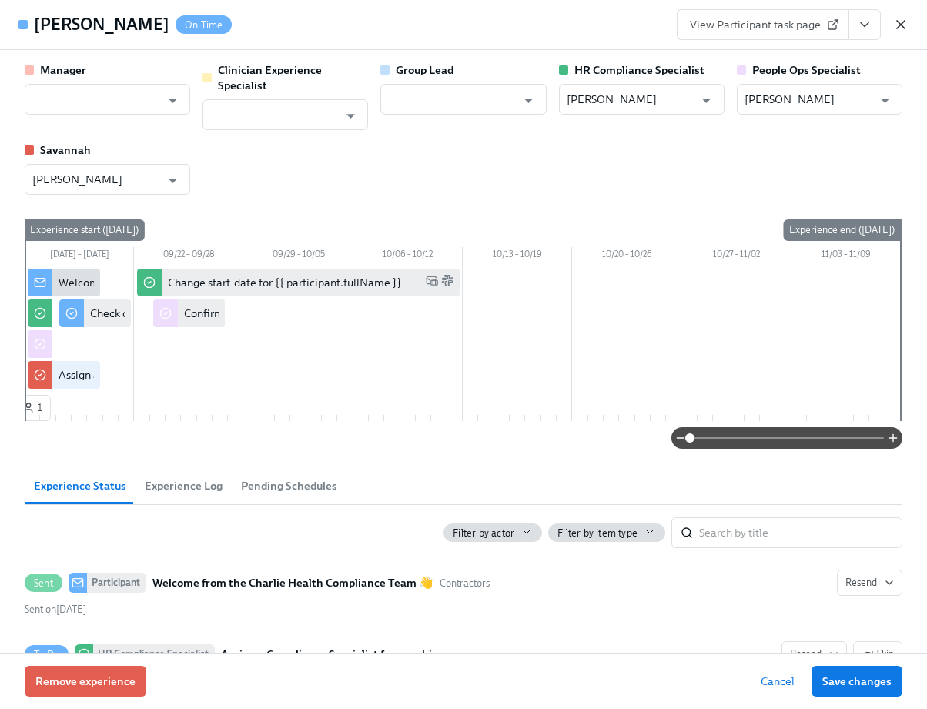
click at [901, 21] on icon "button" at bounding box center [900, 24] width 15 height 15
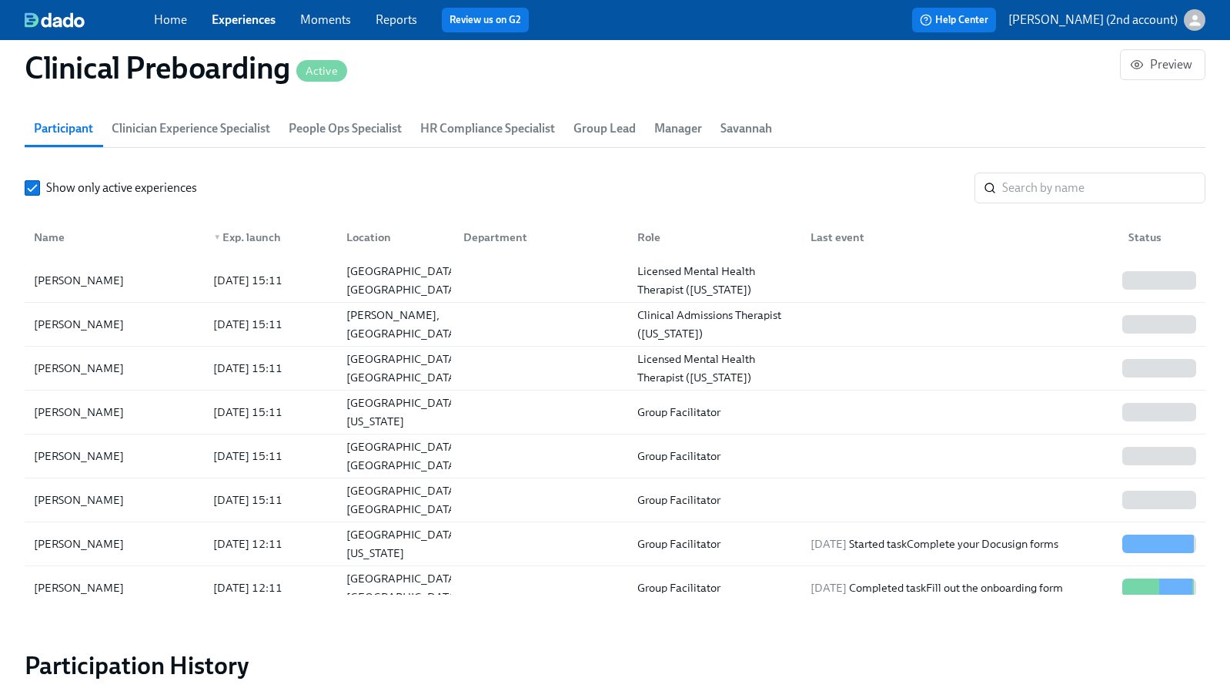
scroll to position [0, 18783]
drag, startPoint x: 250, startPoint y: 27, endPoint x: 256, endPoint y: 33, distance: 8.7
click at [250, 27] on span "Experiences" at bounding box center [244, 20] width 64 height 17
click at [250, 18] on link "Experiences" at bounding box center [244, 19] width 64 height 15
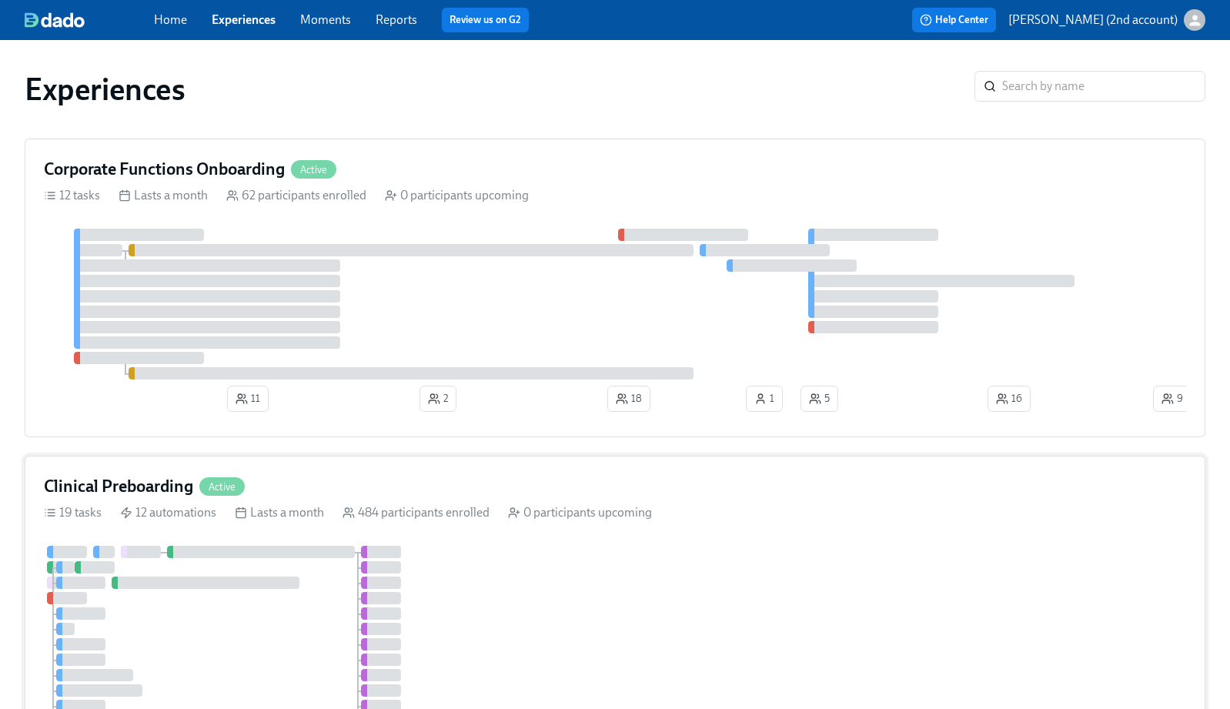
click at [243, 510] on div "19 tasks 12 automations Lasts a month 484 participants enrolled 0 participants …" at bounding box center [615, 512] width 1143 height 17
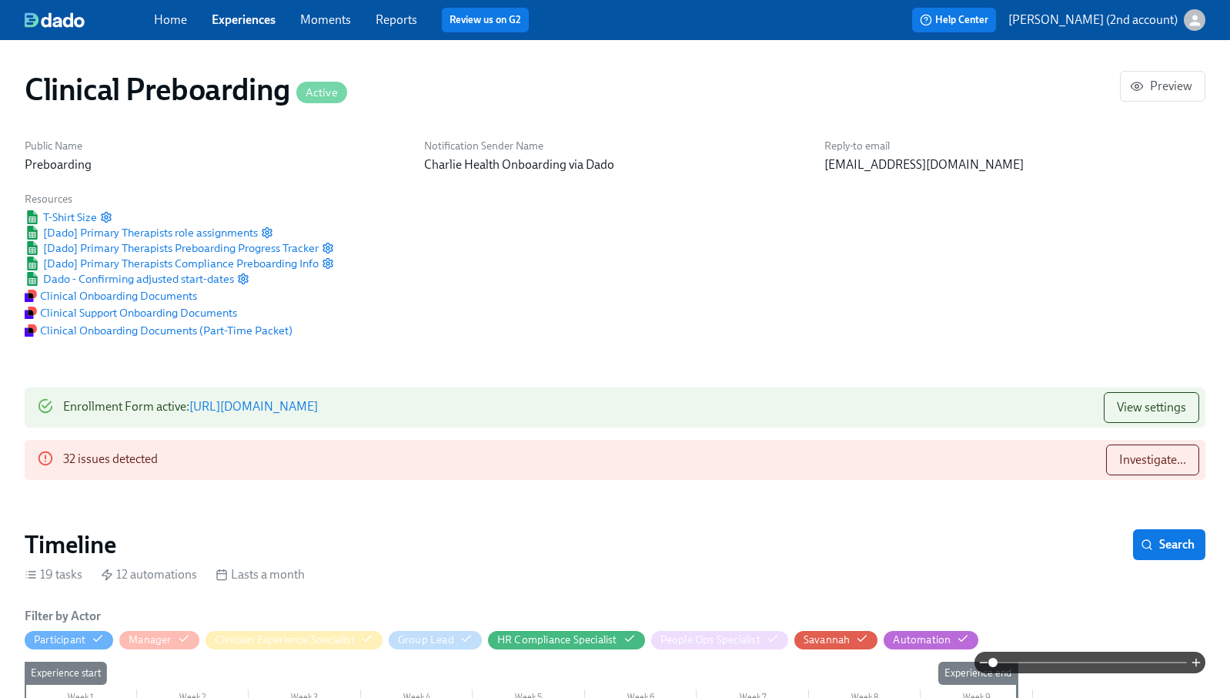
click at [275, 26] on link "Experiences" at bounding box center [244, 19] width 64 height 15
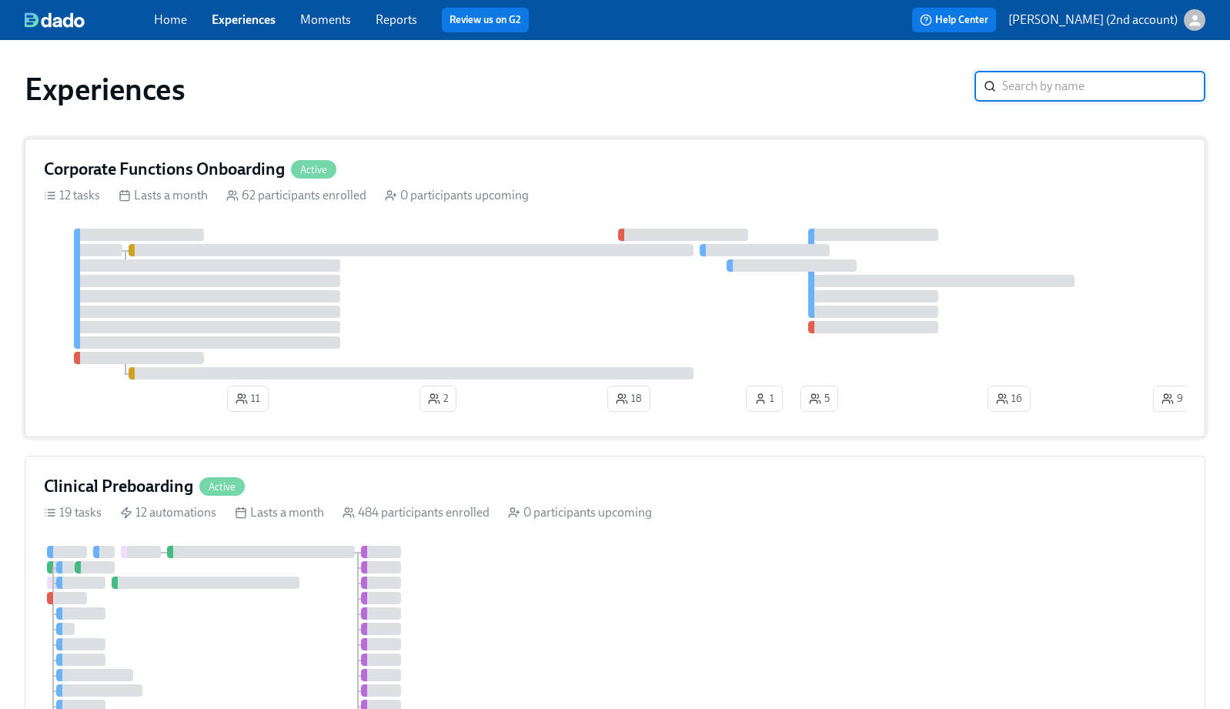
click at [305, 293] on div at bounding box center [207, 296] width 266 height 12
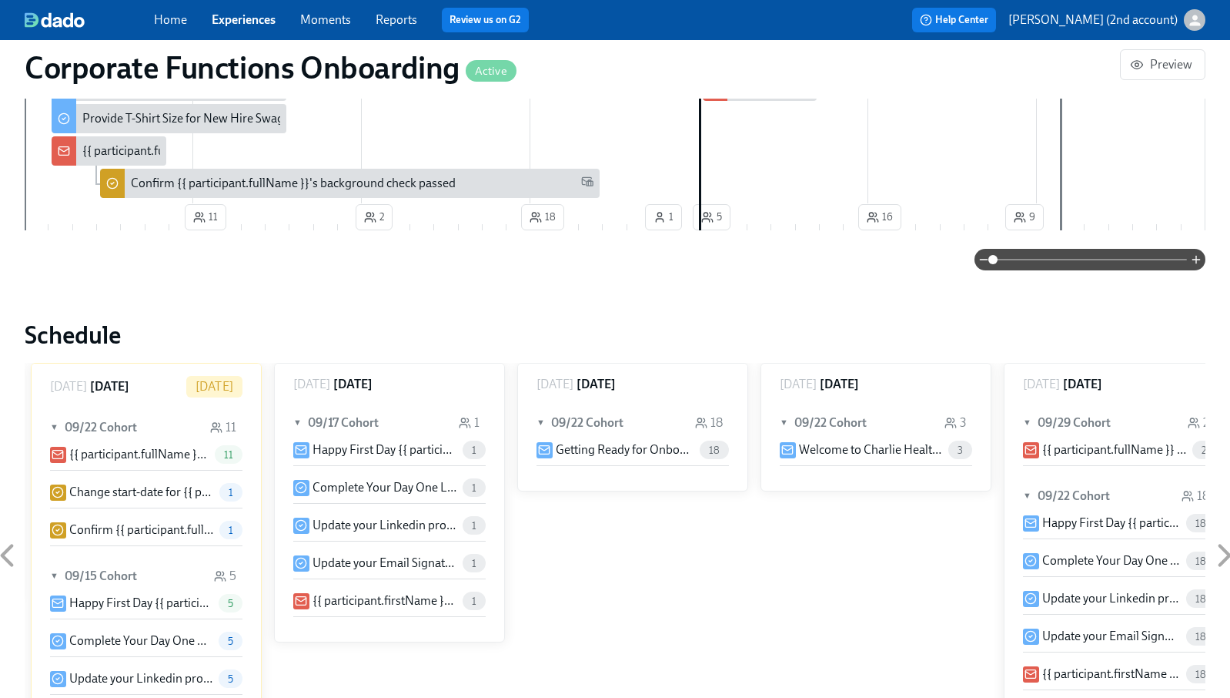
scroll to position [1084, 0]
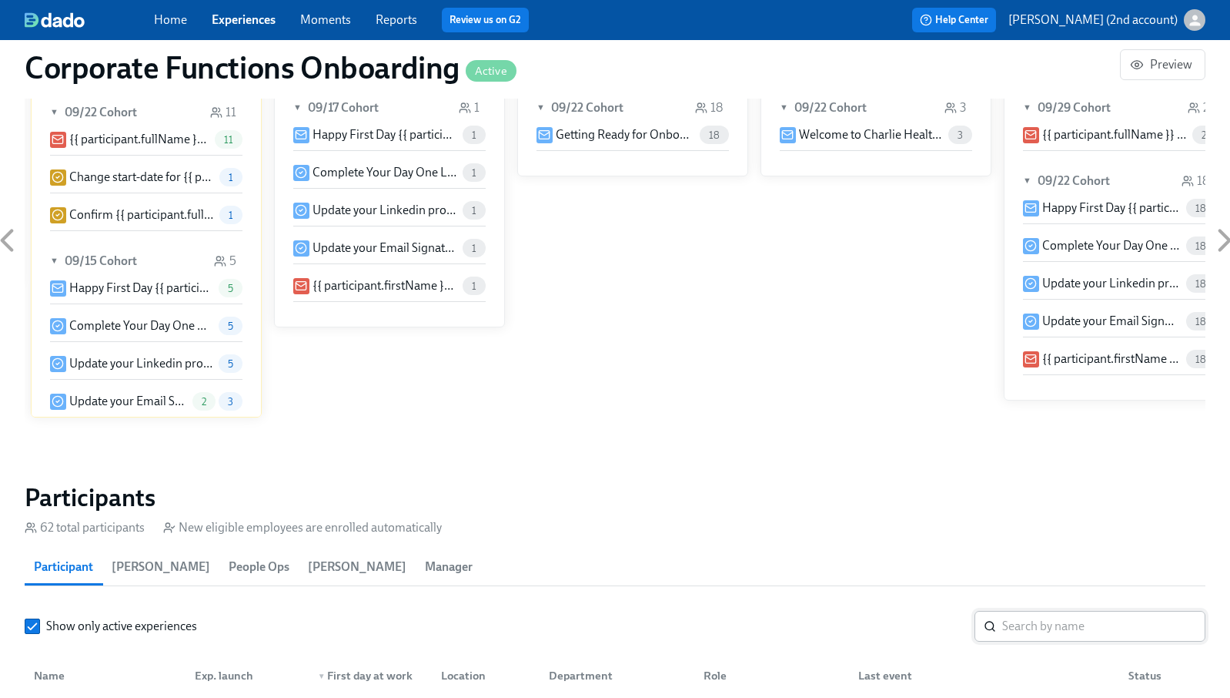
click at [1068, 611] on input "search" at bounding box center [1104, 626] width 203 height 31
click at [1064, 622] on input "search" at bounding box center [1104, 626] width 203 height 31
paste input "[PERSON_NAME]"
type input "[PERSON_NAME]"
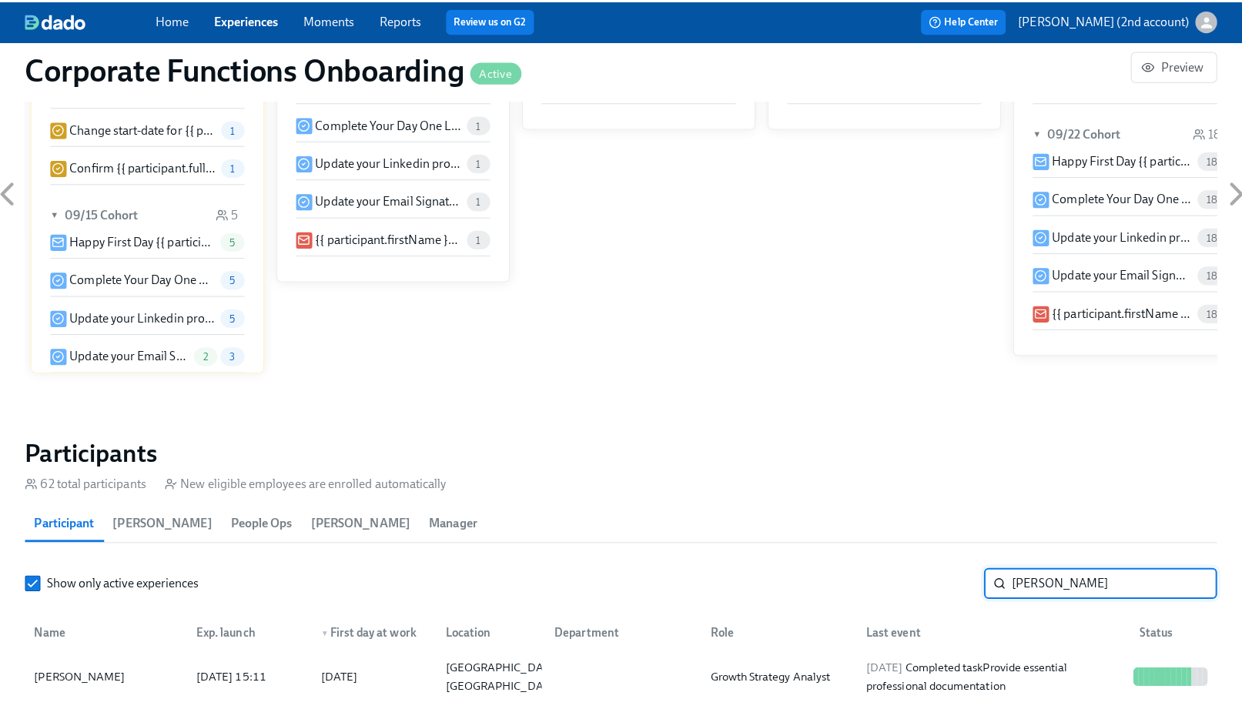
scroll to position [1227, 0]
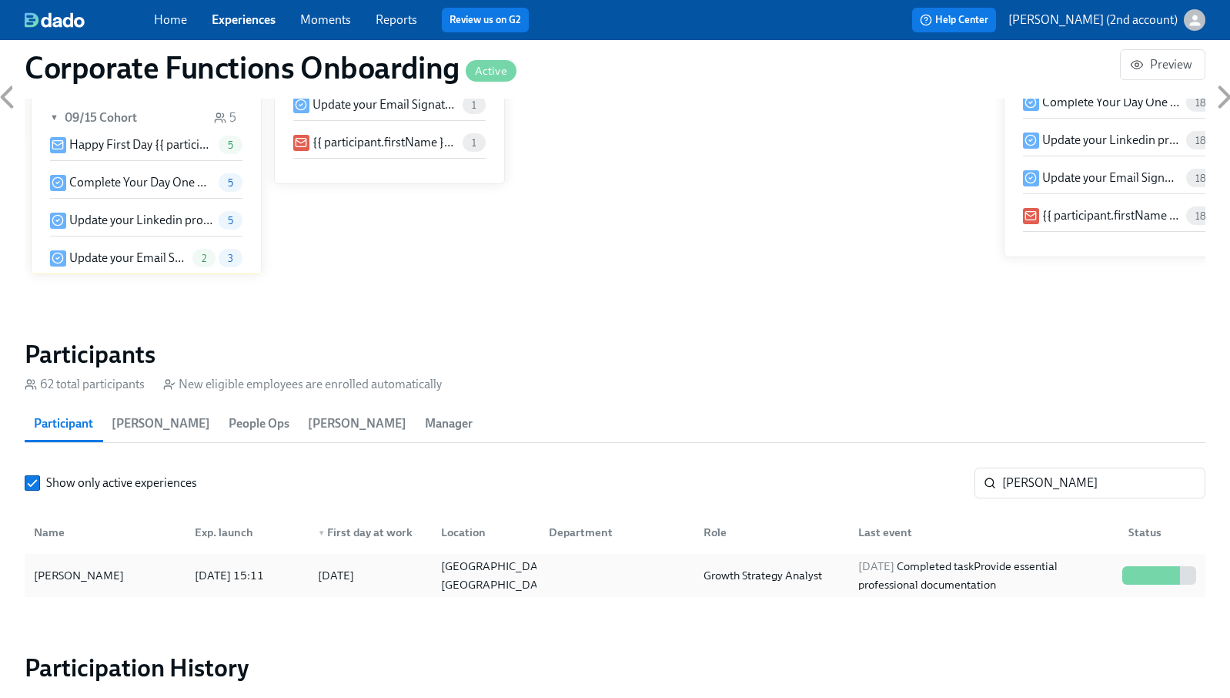
click at [960, 576] on div "[DATE] Completed task Provide essential professional documentation" at bounding box center [984, 575] width 264 height 37
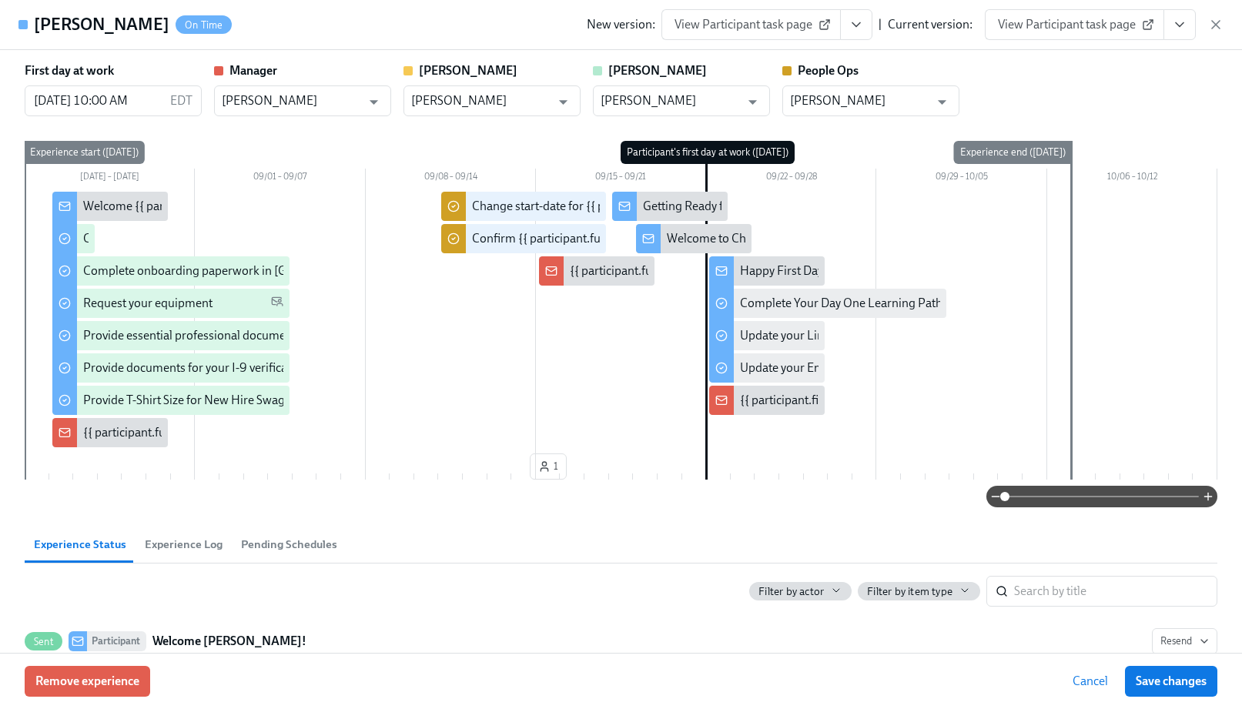
click at [1190, 21] on button "View task page" at bounding box center [1179, 24] width 32 height 31
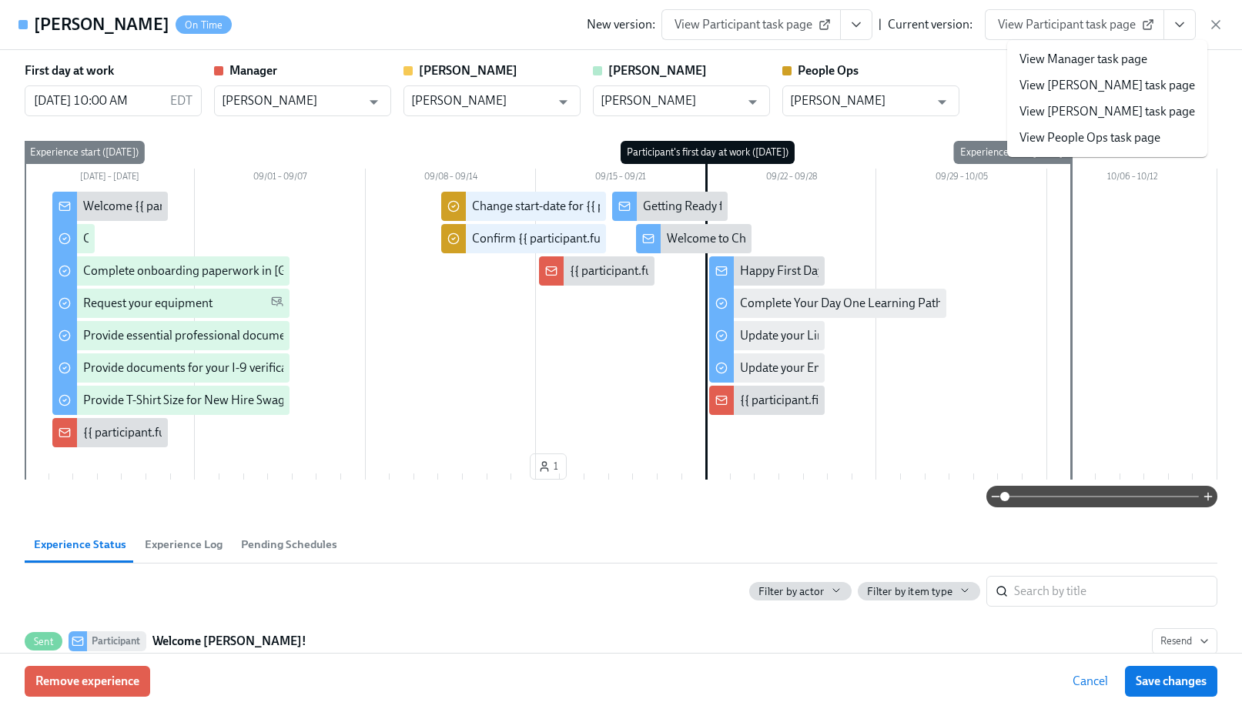
click at [1097, 136] on link "View People Ops task page" at bounding box center [1089, 137] width 141 height 17
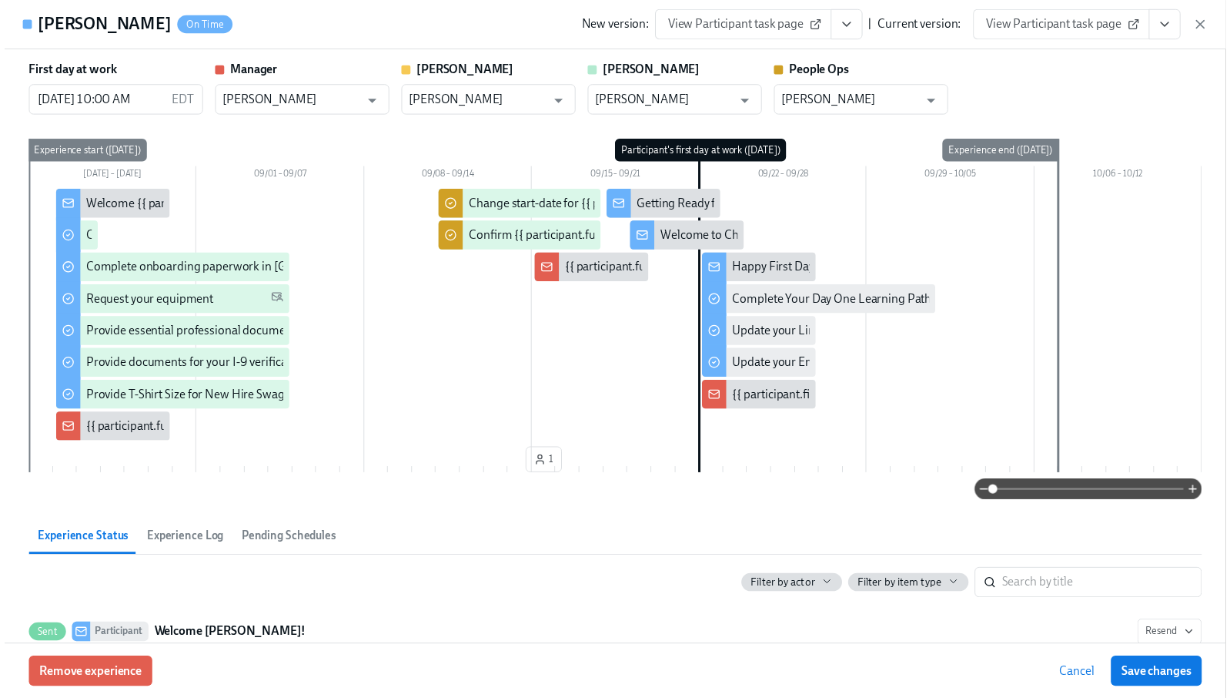
scroll to position [0, 7590]
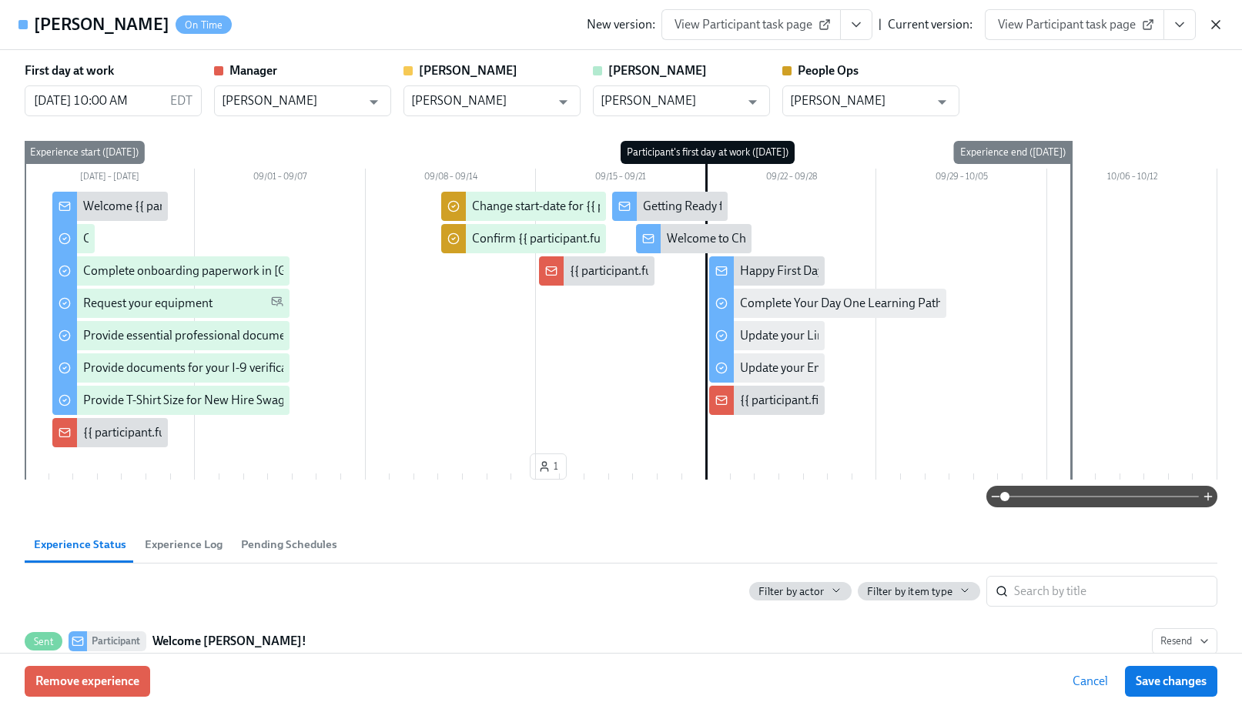
click at [1211, 26] on icon "button" at bounding box center [1215, 24] width 15 height 15
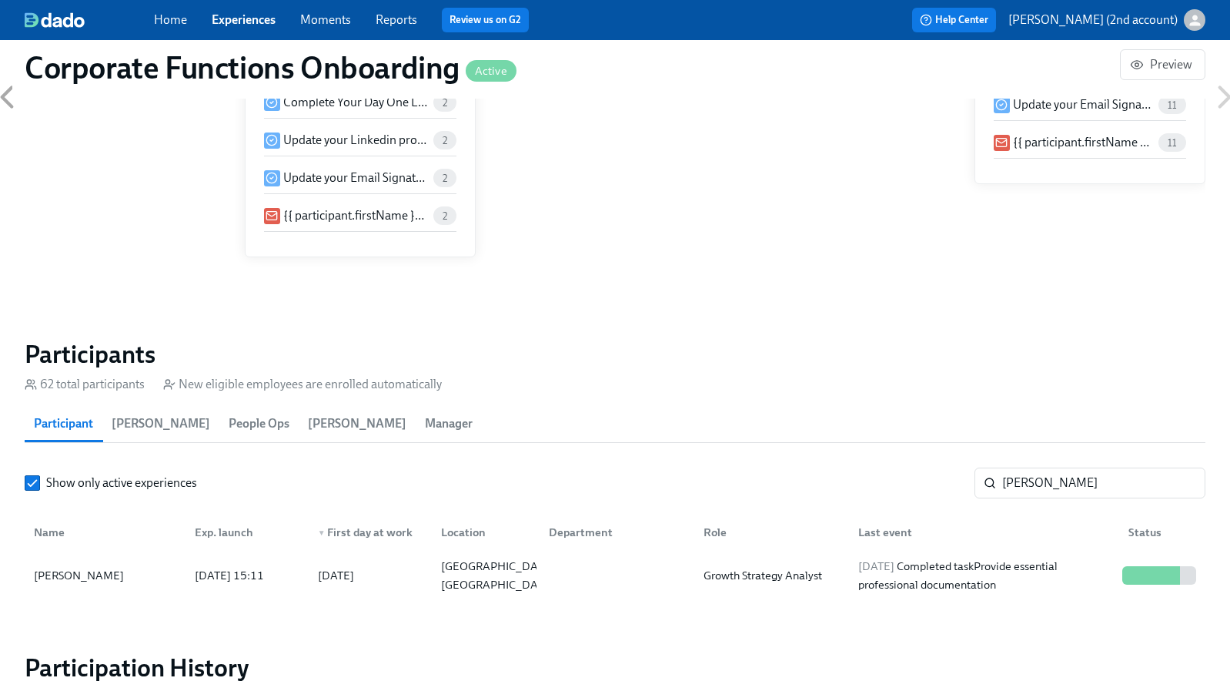
scroll to position [0, 7579]
click at [974, 569] on div "[DATE] Completed task Provide essential professional documentation" at bounding box center [984, 575] width 264 height 37
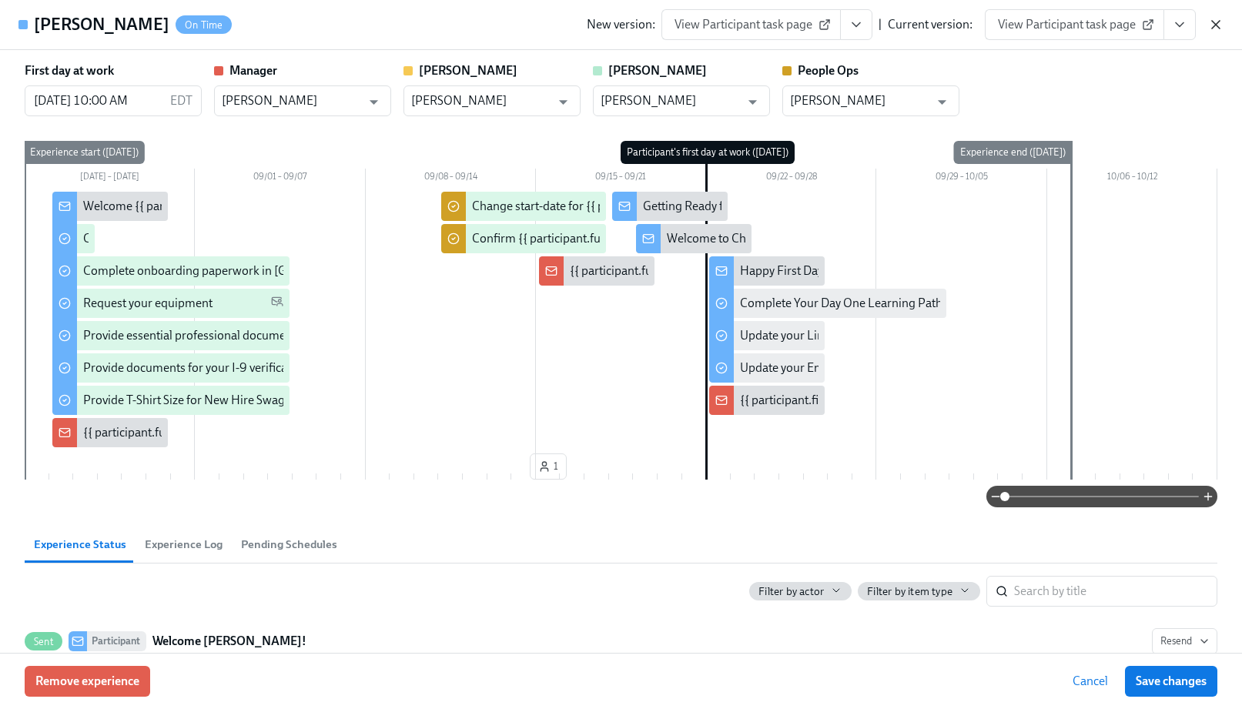
click at [1221, 21] on icon "button" at bounding box center [1215, 24] width 15 height 15
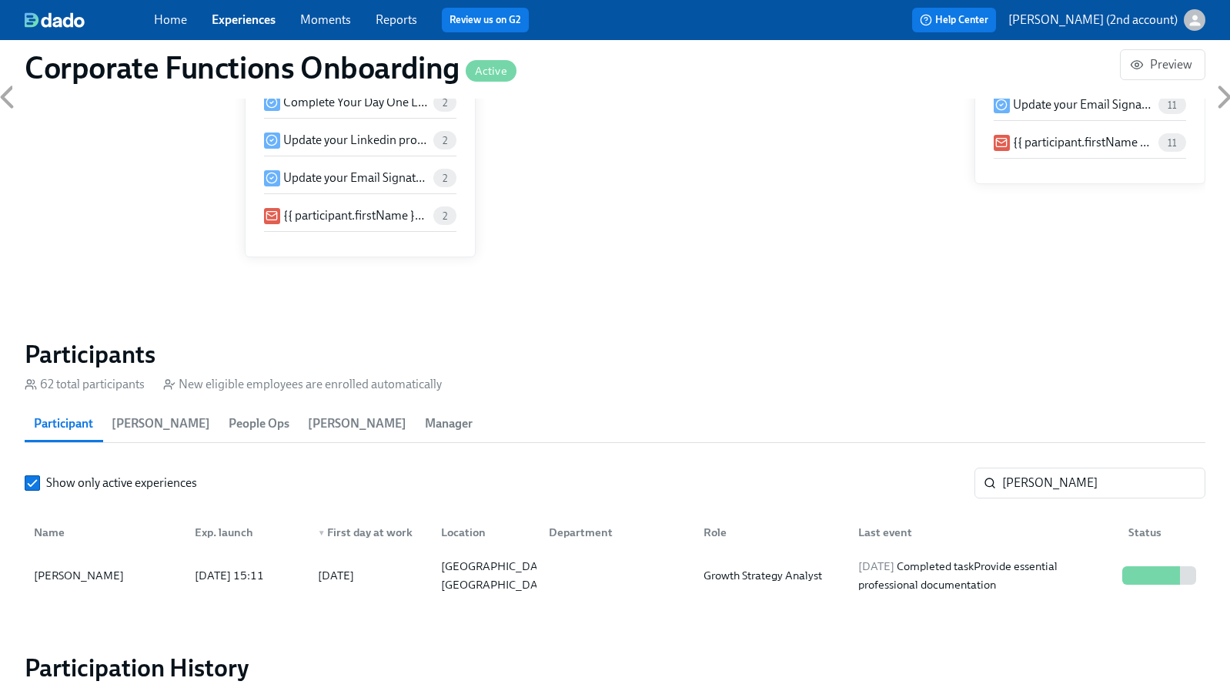
click at [264, 23] on link "Experiences" at bounding box center [244, 19] width 64 height 15
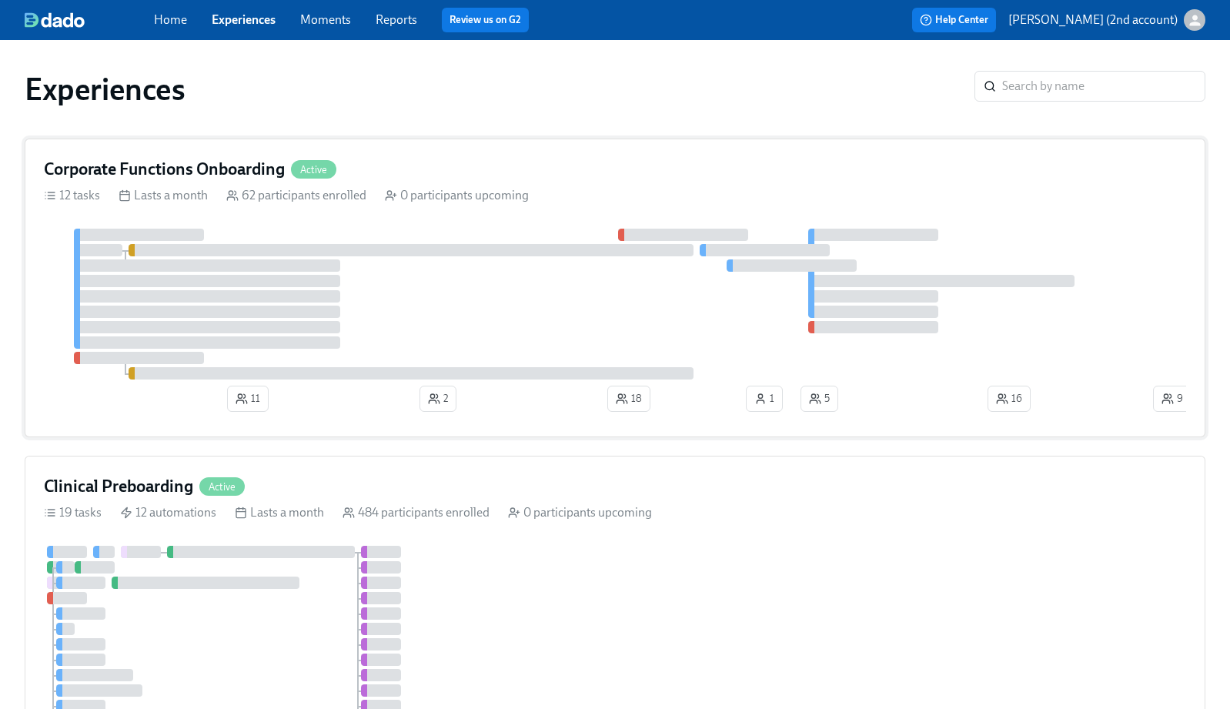
click at [642, 401] on button "18" at bounding box center [629, 399] width 43 height 26
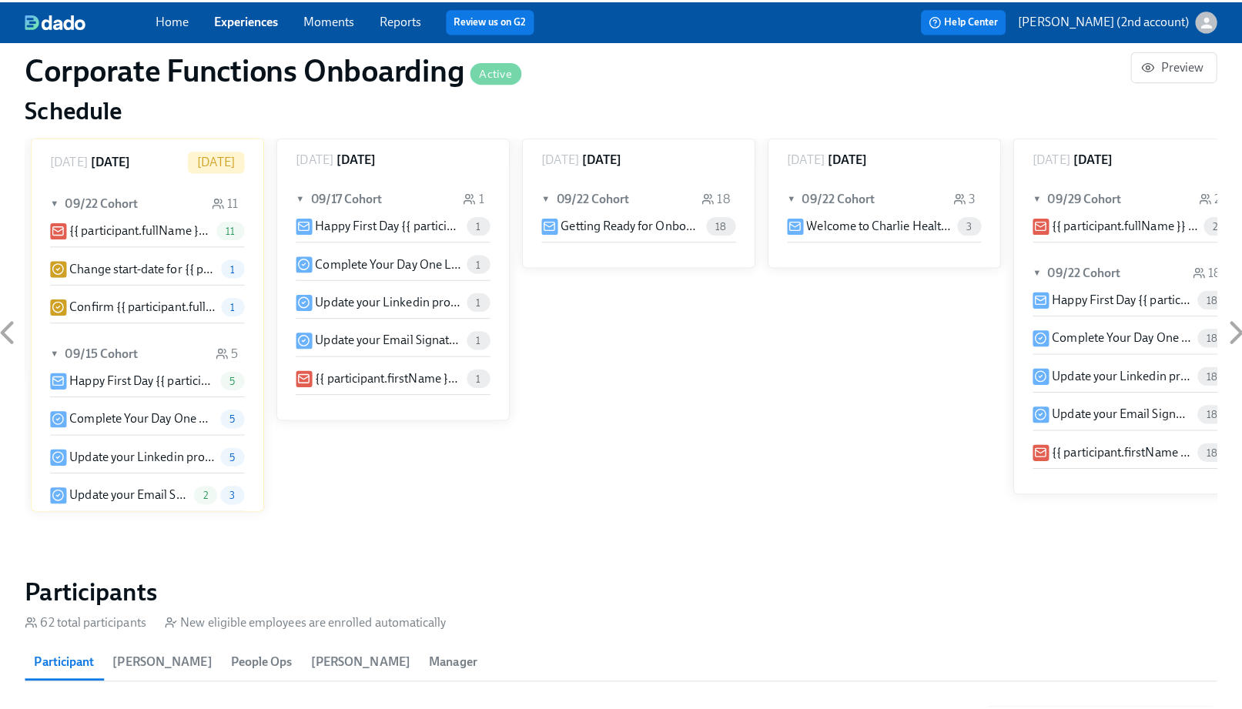
scroll to position [1317, 0]
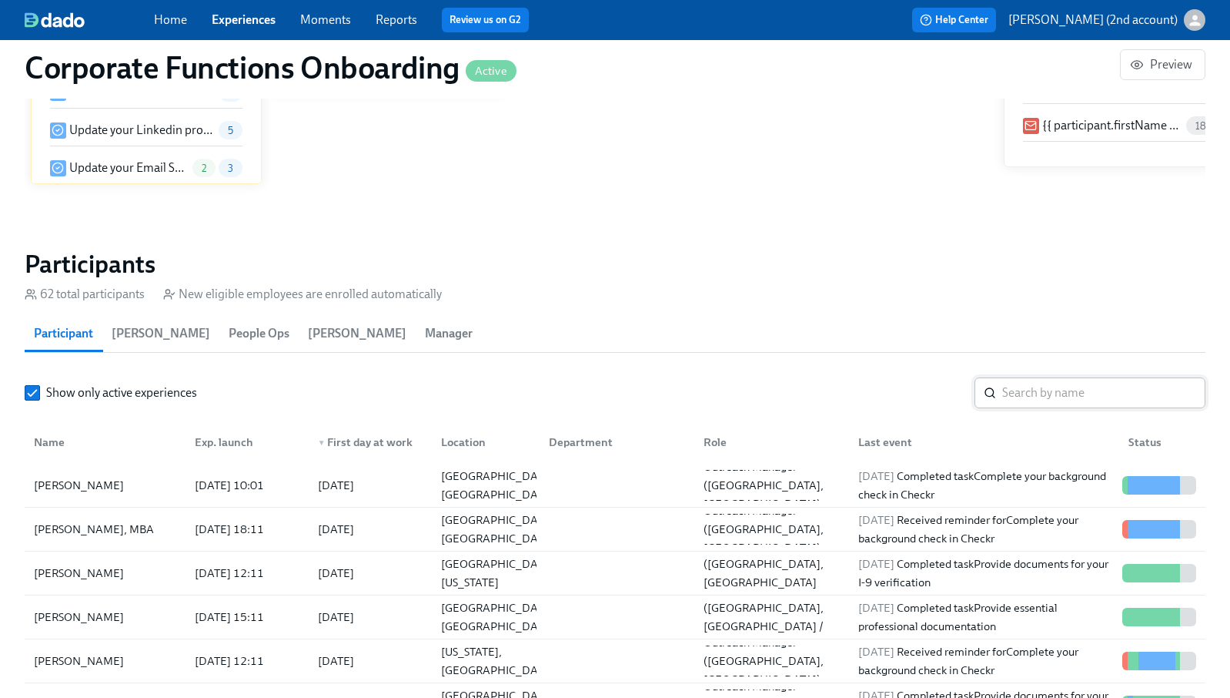
click at [1049, 396] on input "search" at bounding box center [1104, 392] width 203 height 31
paste input "[PERSON_NAME]"
type input "[PERSON_NAME]"
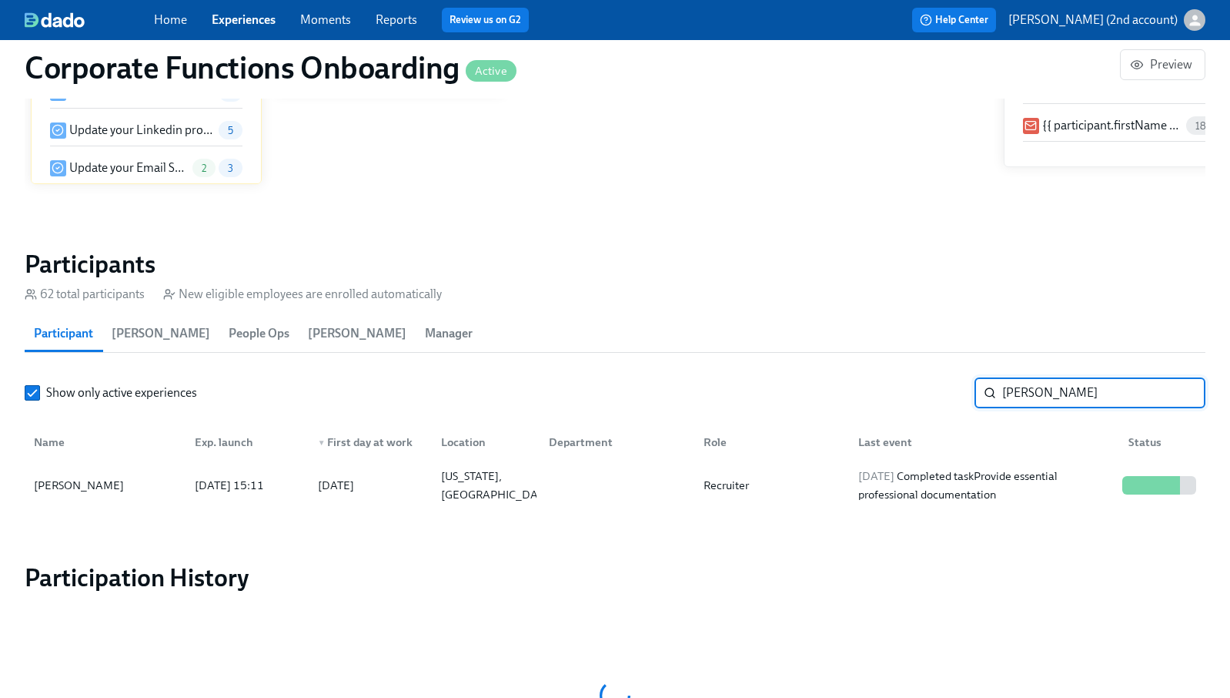
click at [1042, 460] on div "Name Exp. launch ▼ First day at work Location Department Role Last event Status" at bounding box center [615, 438] width 1181 height 49
click at [1041, 475] on div "[DATE] Completed task Provide essential professional documentation" at bounding box center [984, 485] width 264 height 37
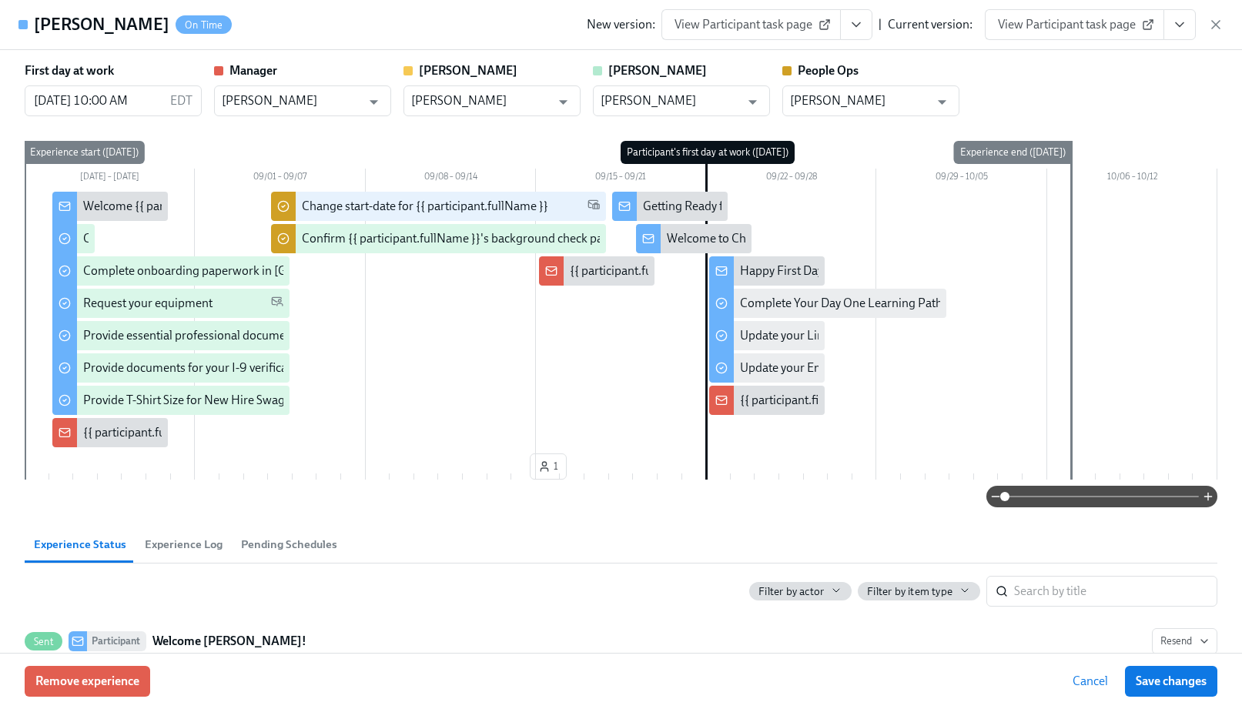
click at [1186, 19] on icon "View task page" at bounding box center [1179, 24] width 15 height 15
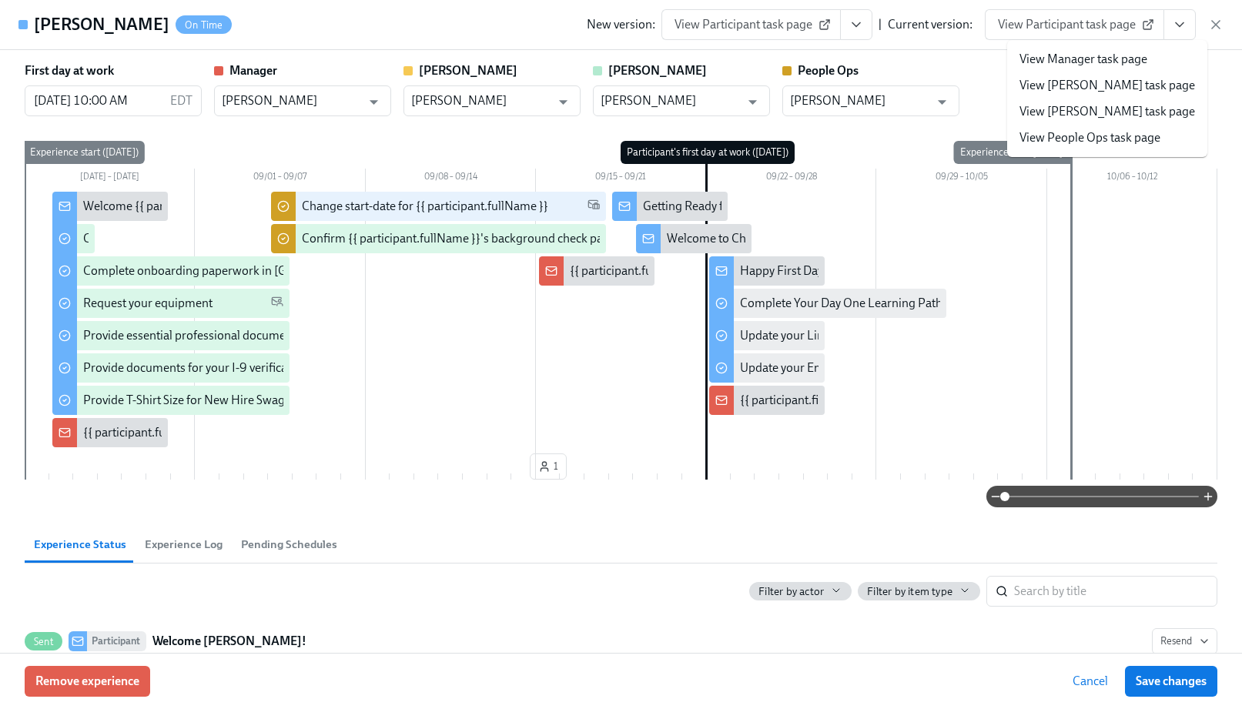
click at [1098, 137] on link "View People Ops task page" at bounding box center [1089, 137] width 141 height 17
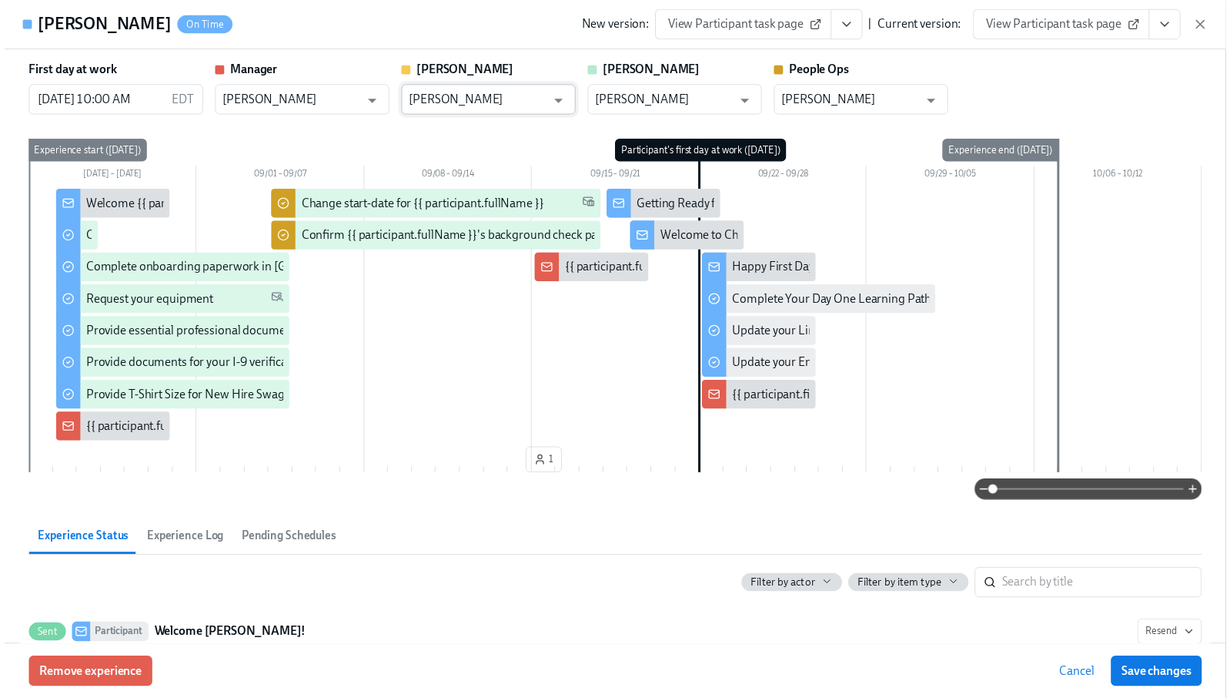
scroll to position [0, 7590]
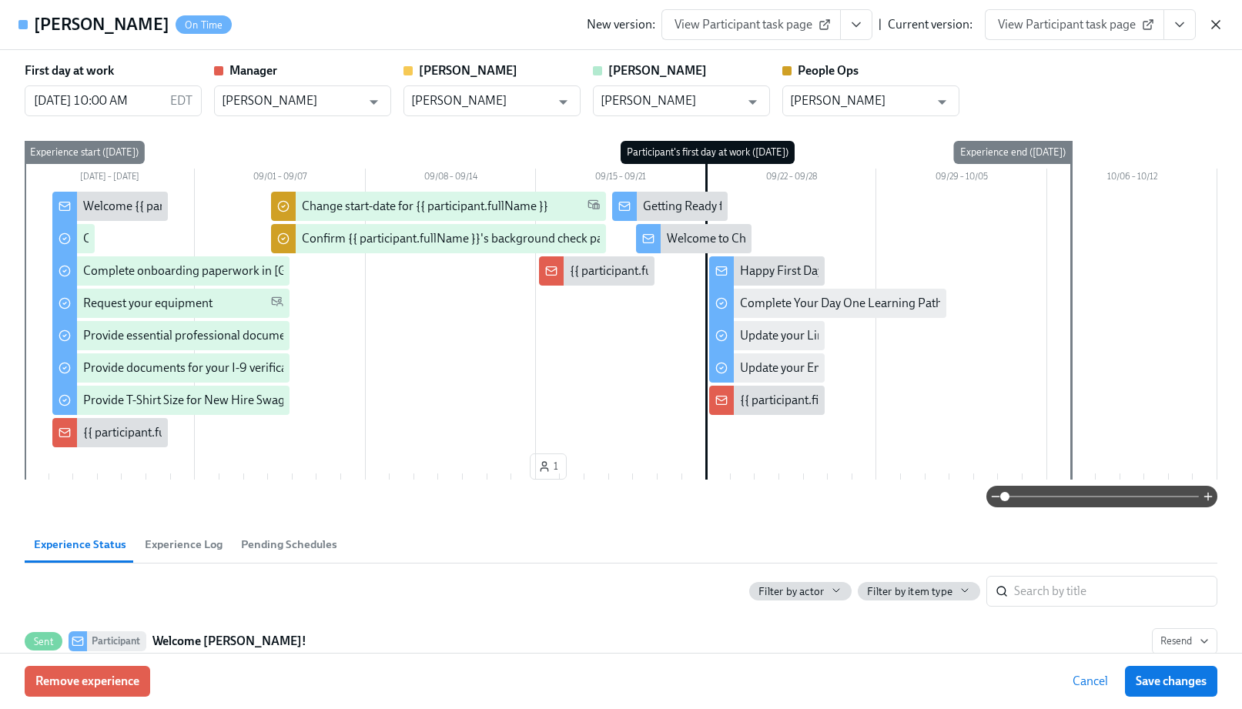
click at [1213, 22] on icon "button" at bounding box center [1216, 25] width 8 height 8
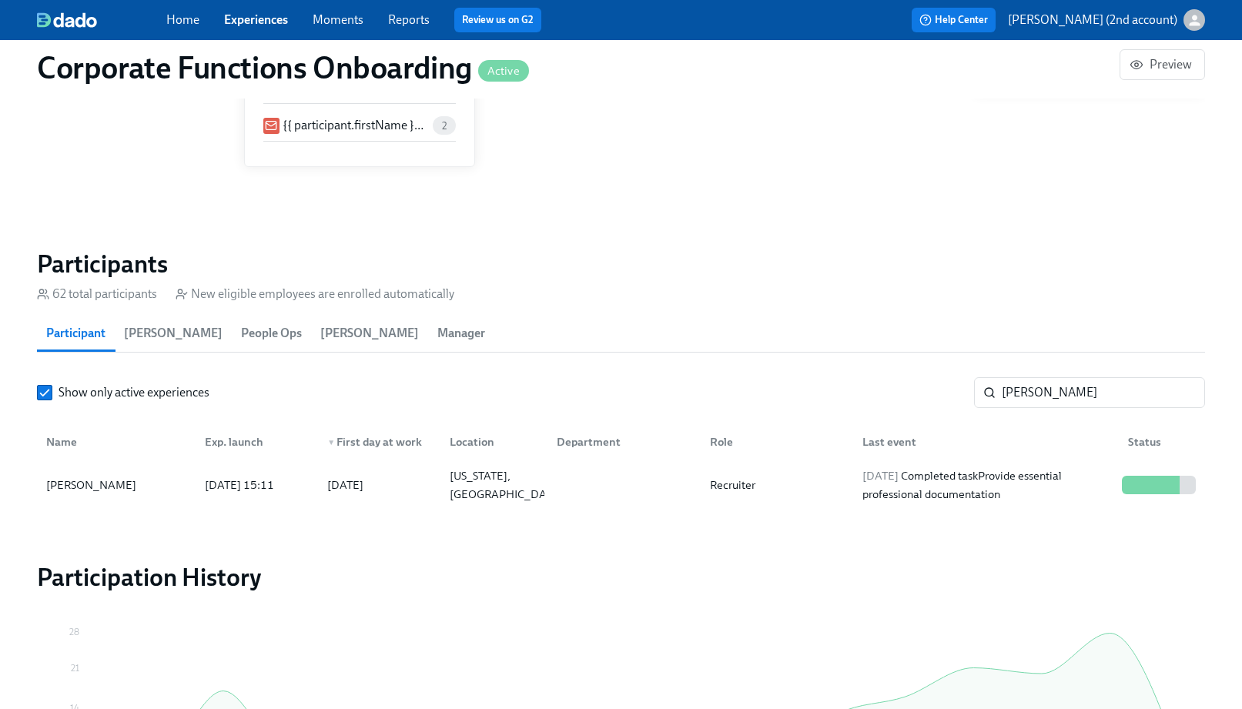
scroll to position [0, 7579]
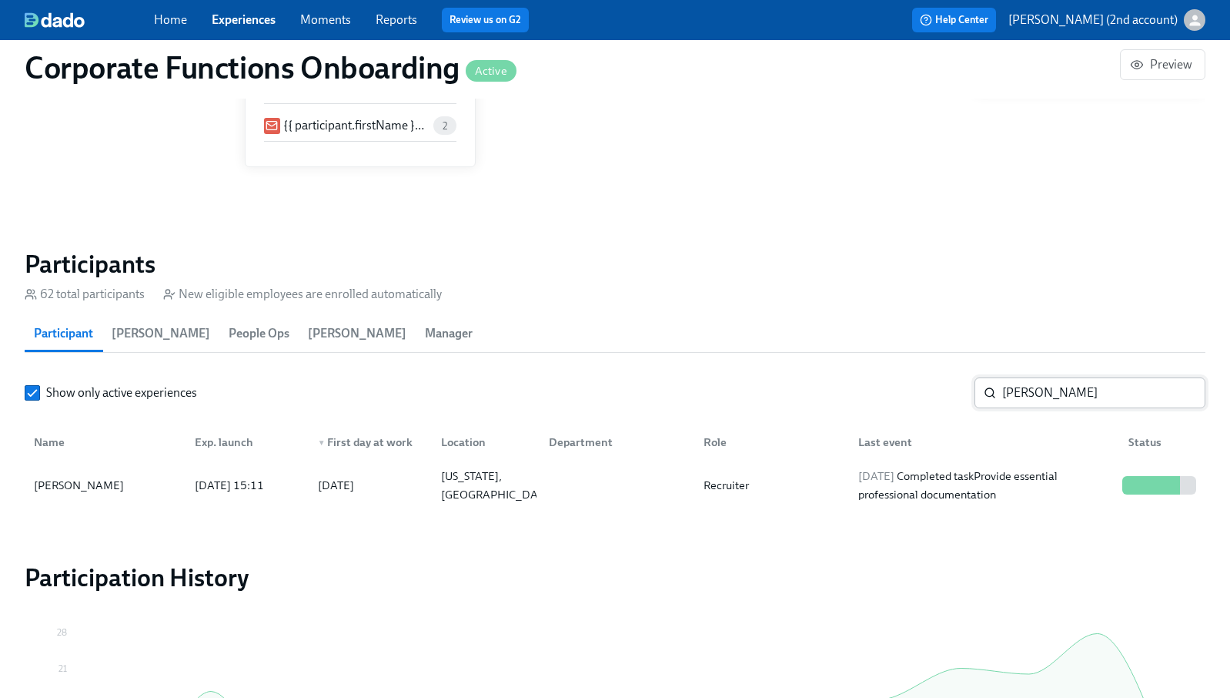
click at [1049, 402] on input "[PERSON_NAME]" at bounding box center [1104, 392] width 203 height 31
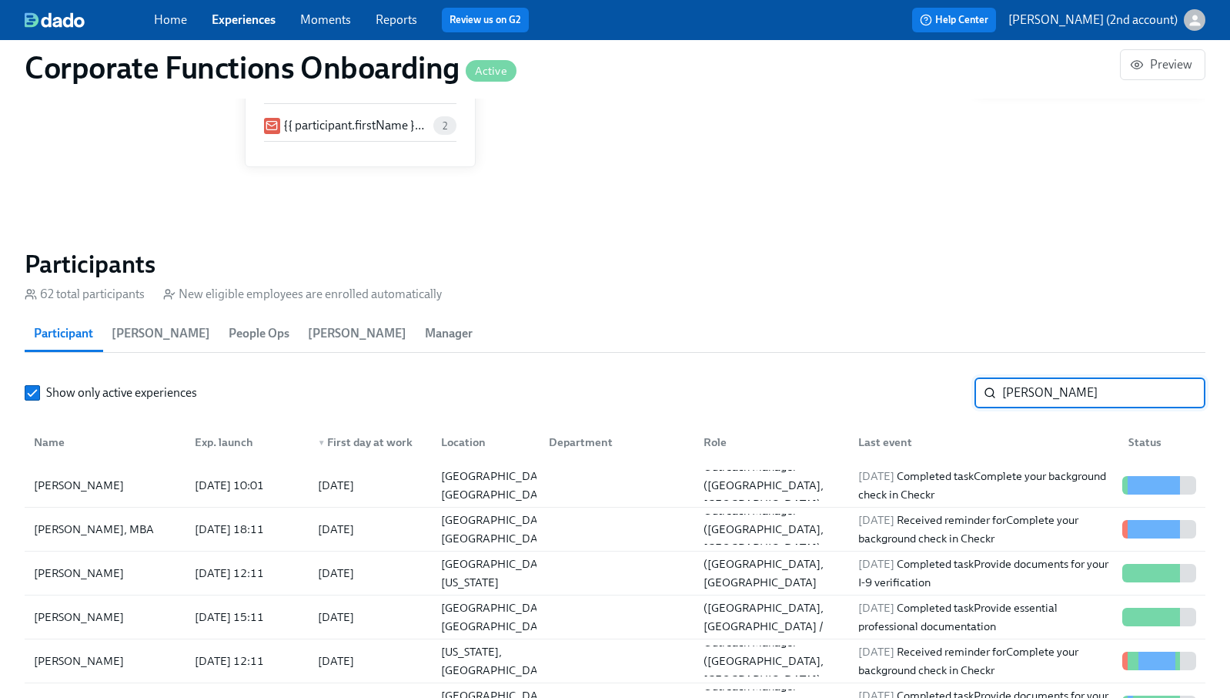
type input "[PERSON_NAME]"
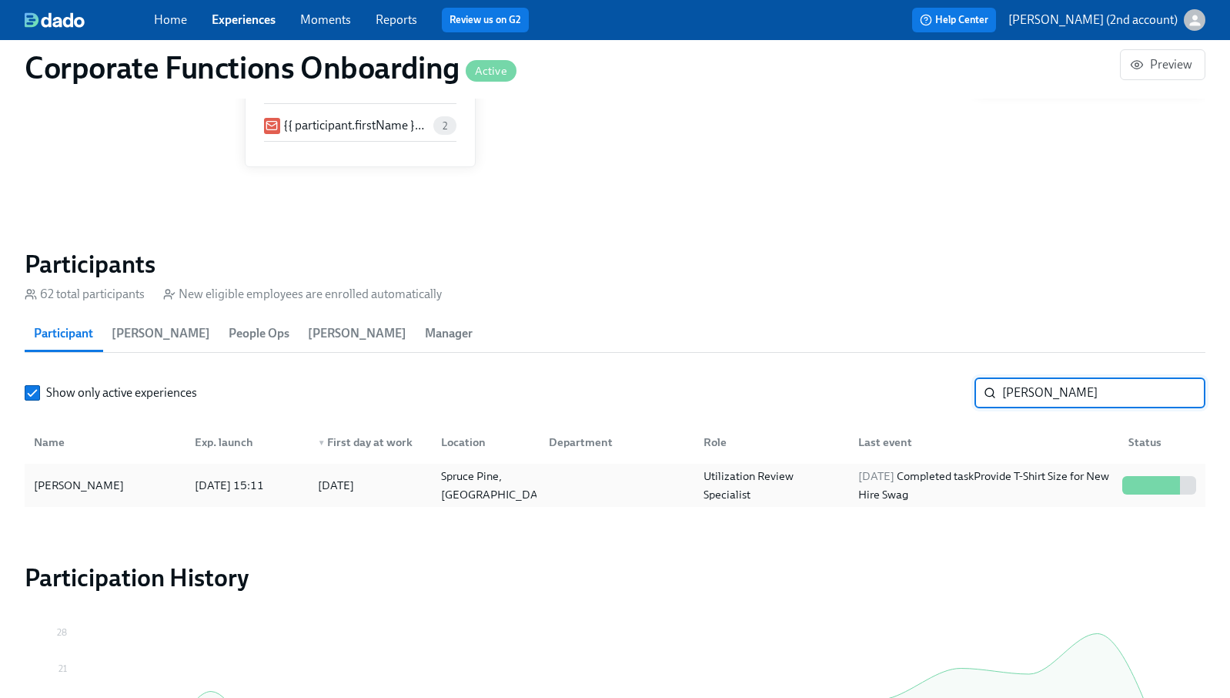
click at [959, 489] on div "[DATE] Completed task Provide T-Shirt Size for New Hire Swag" at bounding box center [984, 485] width 264 height 37
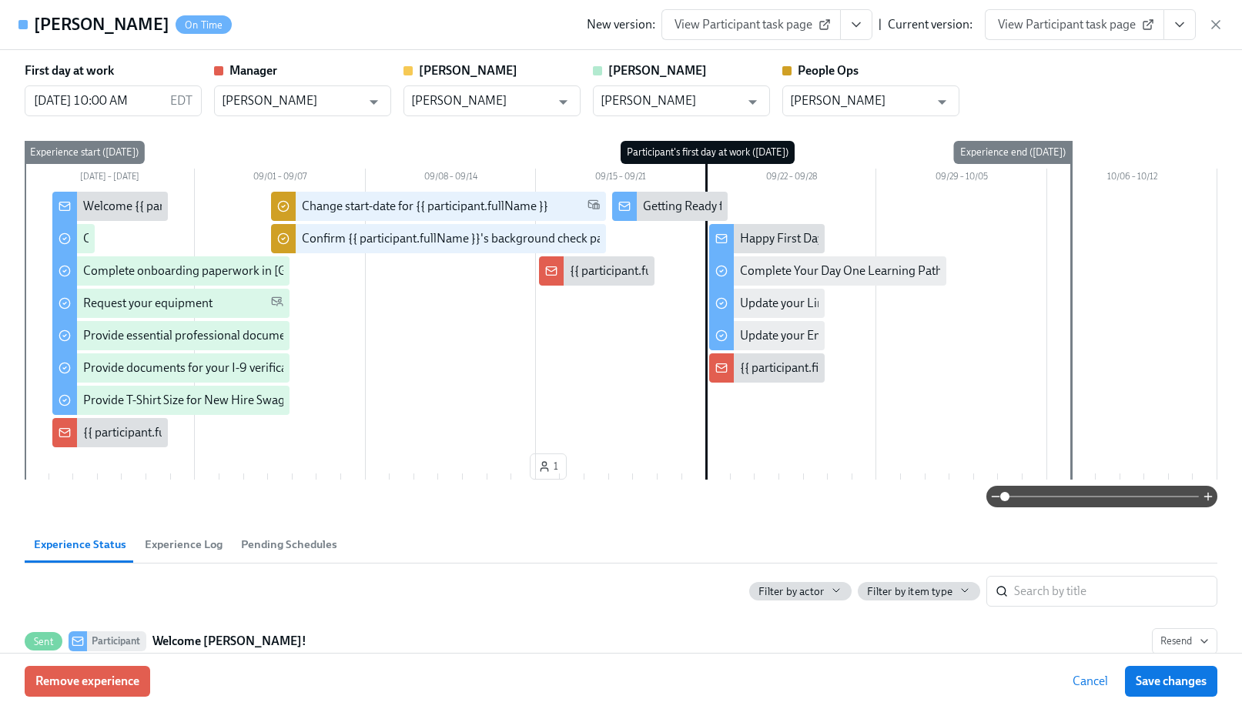
click at [1190, 25] on button "View task page" at bounding box center [1179, 24] width 32 height 31
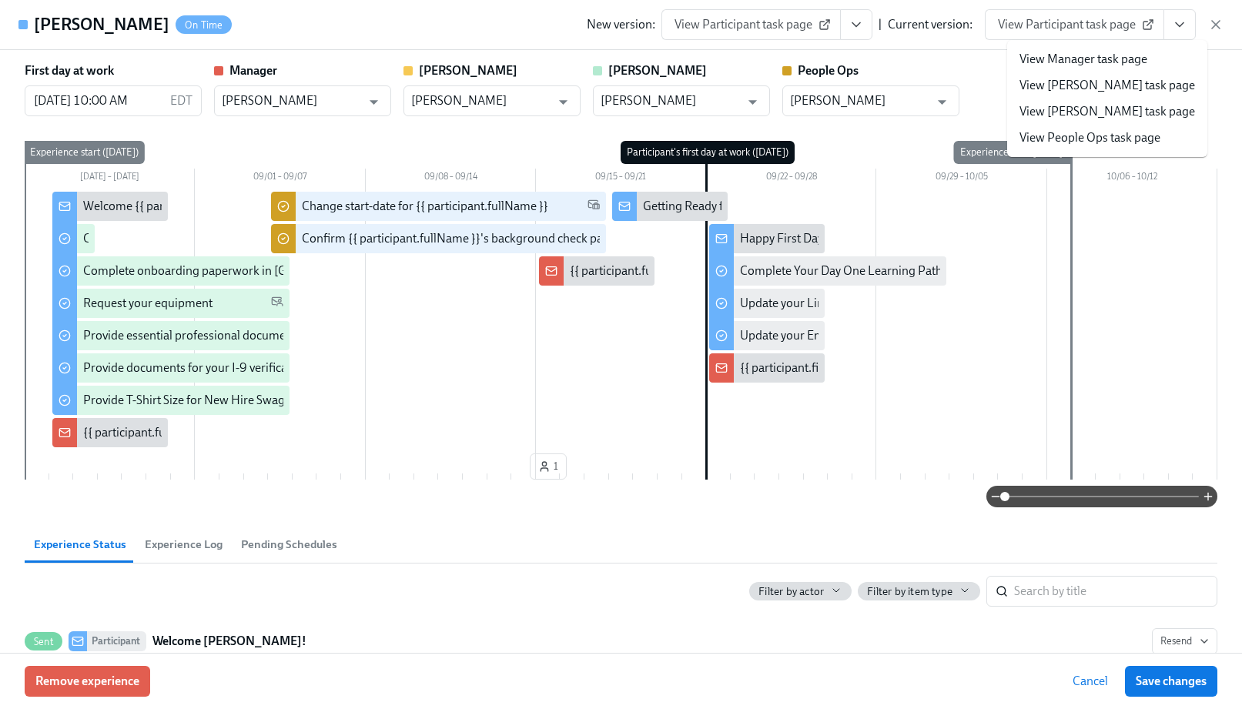
click at [1079, 119] on link "View [PERSON_NAME] task page" at bounding box center [1107, 111] width 176 height 17
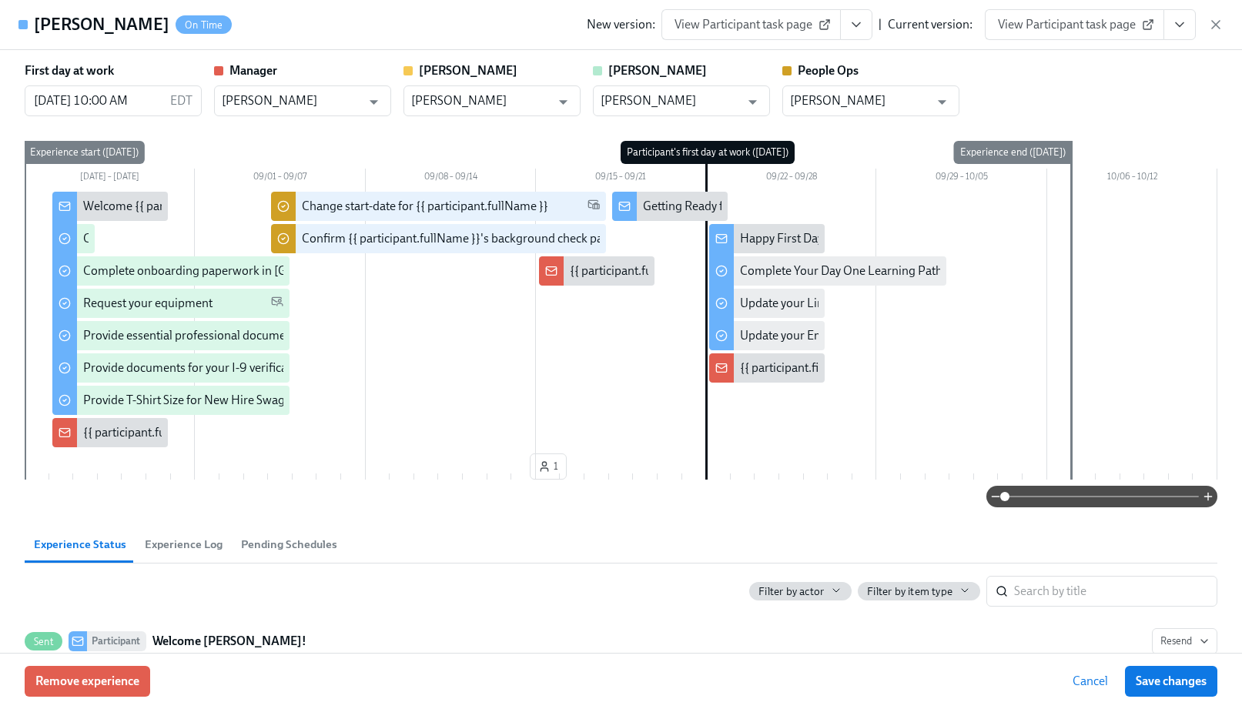
click at [1178, 25] on icon "View task page" at bounding box center [1180, 25] width 8 height 4
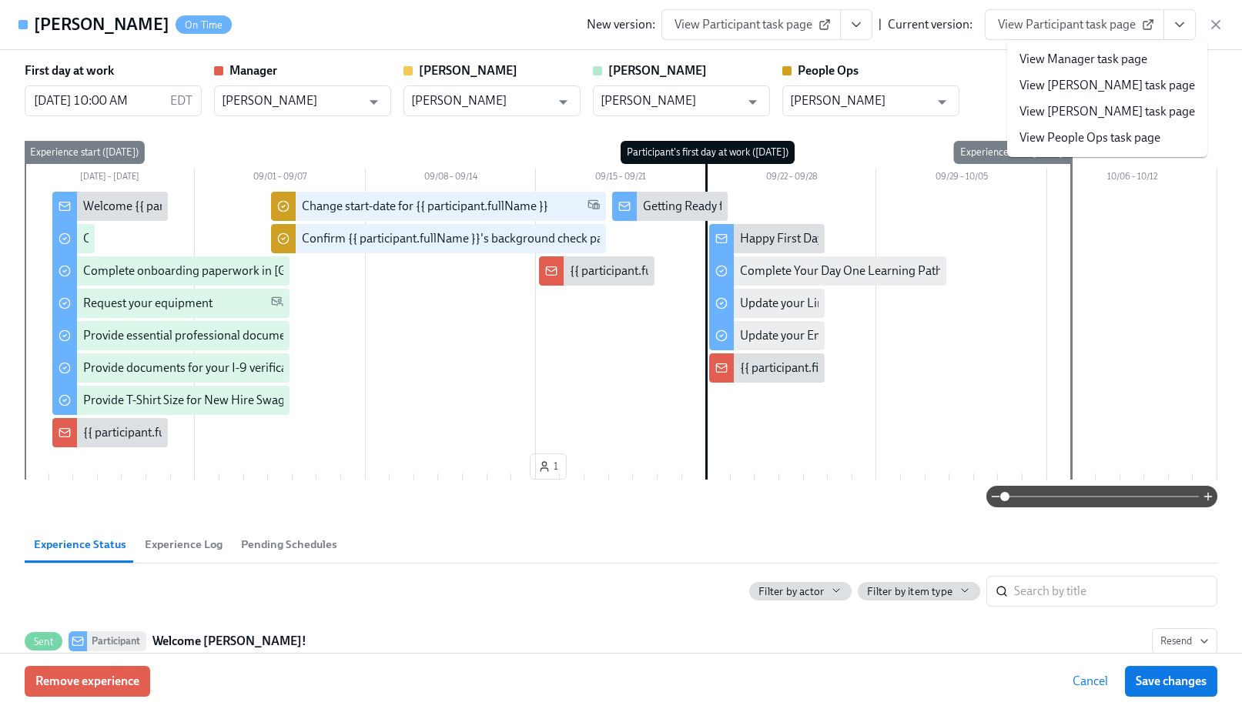
click at [1101, 132] on link "View People Ops task page" at bounding box center [1089, 137] width 141 height 17
